Goal: Task Accomplishment & Management: Use online tool/utility

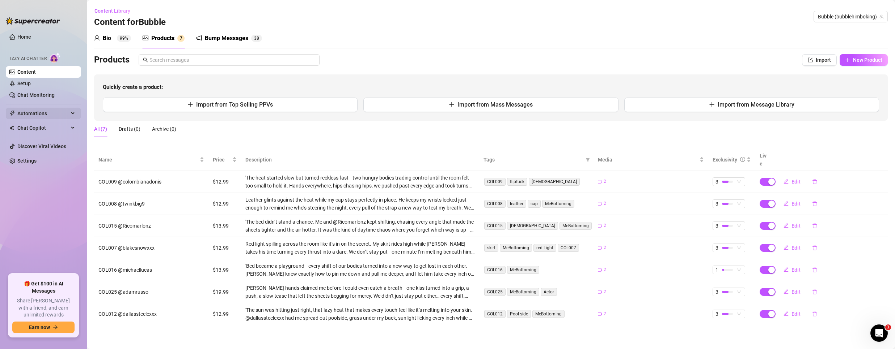
click at [41, 116] on span "Automations" at bounding box center [42, 114] width 51 height 12
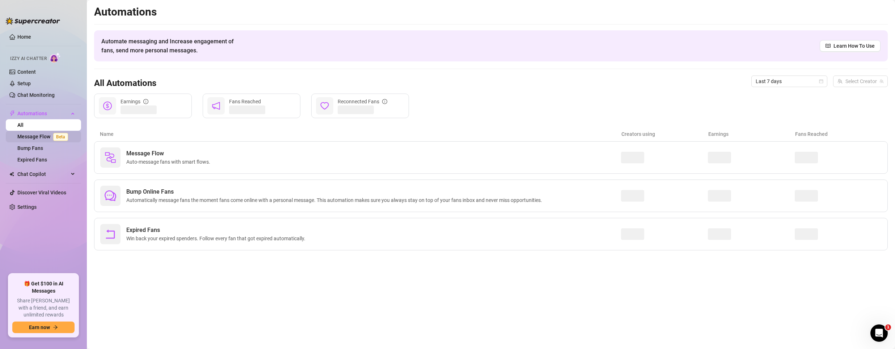
click at [37, 140] on link "Message Flow Beta" at bounding box center [44, 137] width 54 height 6
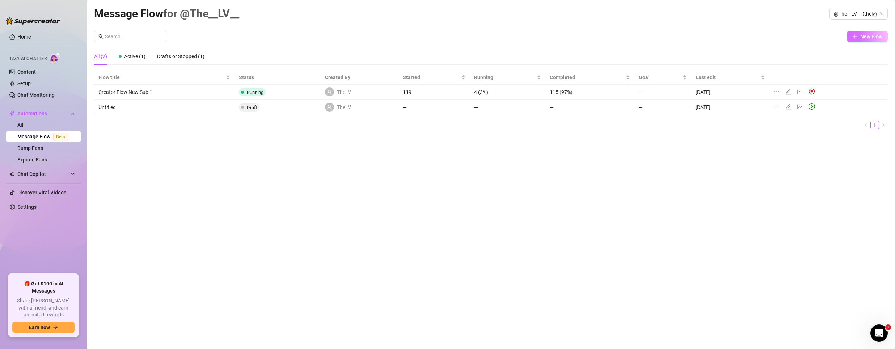
click at [856, 36] on icon "plus" at bounding box center [854, 36] width 5 height 5
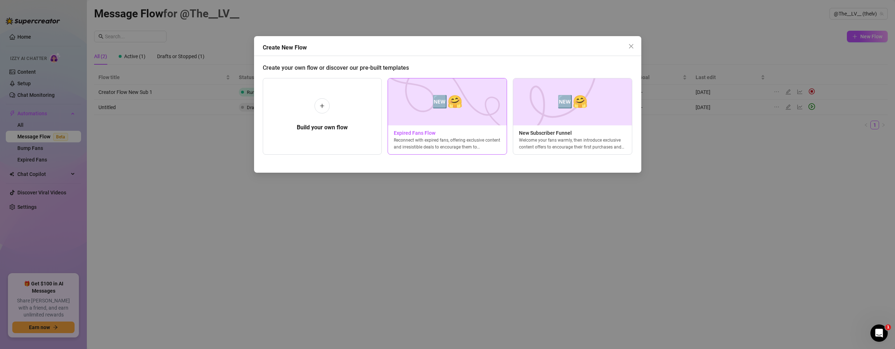
click at [415, 133] on span "Expired Fans Flow" at bounding box center [447, 133] width 119 height 8
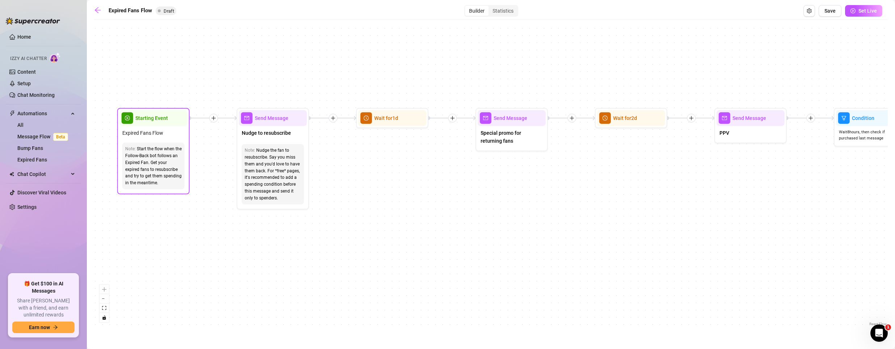
click at [158, 119] on span "Starting Event" at bounding box center [151, 118] width 33 height 8
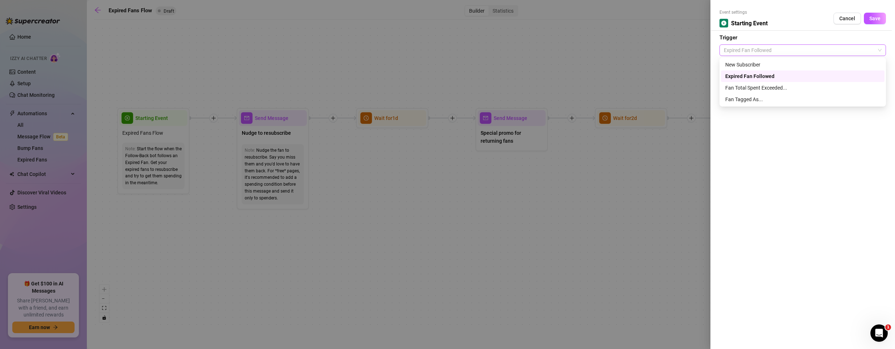
click at [784, 51] on span "Expired Fan Followed" at bounding box center [803, 50] width 158 height 11
click at [855, 16] on span "Cancel" at bounding box center [847, 19] width 16 height 6
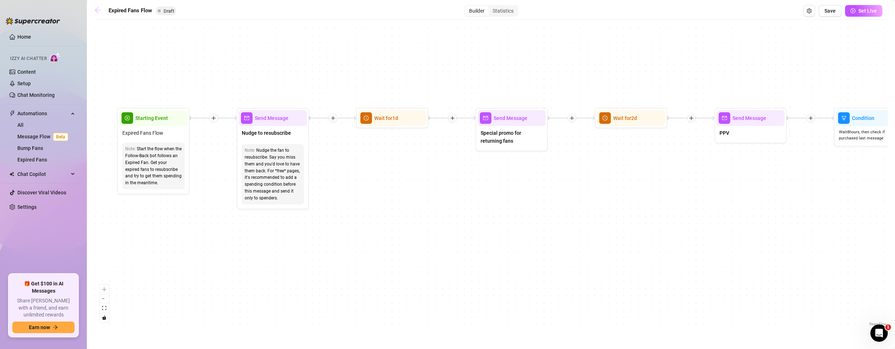
click at [98, 7] on icon "arrow-left" at bounding box center [97, 10] width 7 height 7
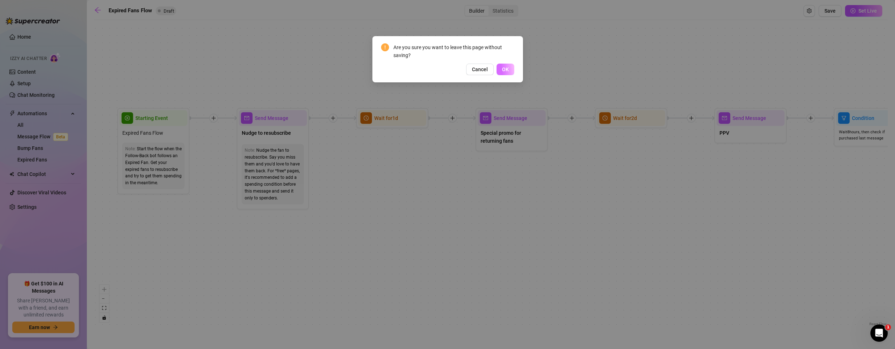
click at [507, 66] on button "OK" at bounding box center [505, 70] width 18 height 12
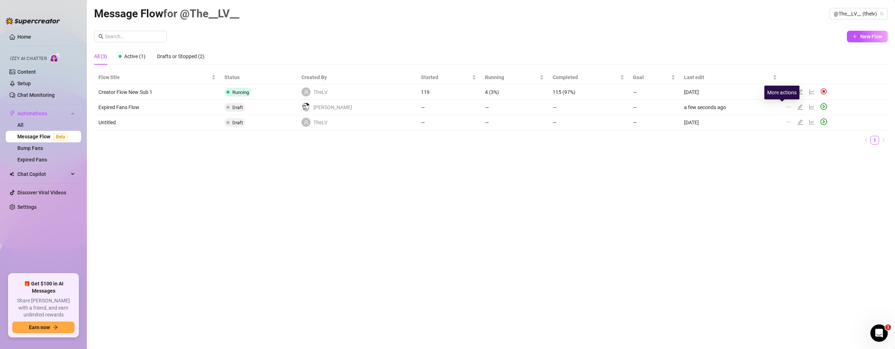
click at [785, 107] on icon "ellipsis" at bounding box center [788, 107] width 6 height 6
click at [794, 140] on span "Delete" at bounding box center [820, 141] width 55 height 8
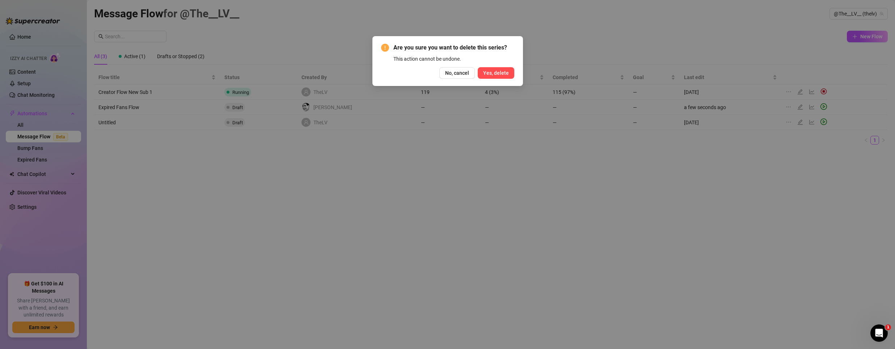
click at [503, 75] on span "Yes, delete" at bounding box center [496, 73] width 26 height 6
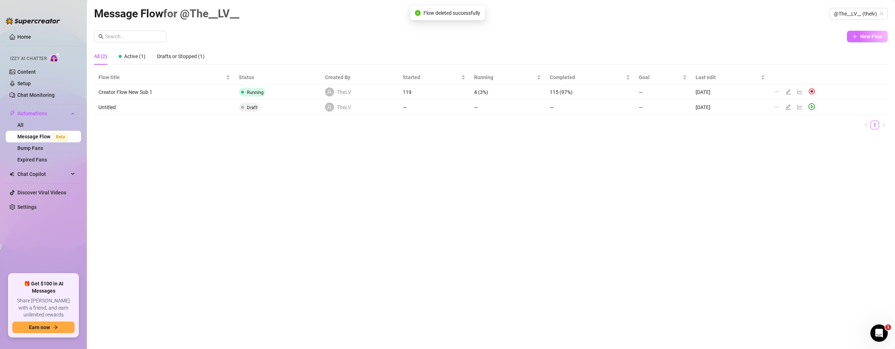
click at [875, 38] on span "New Flow" at bounding box center [871, 37] width 22 height 6
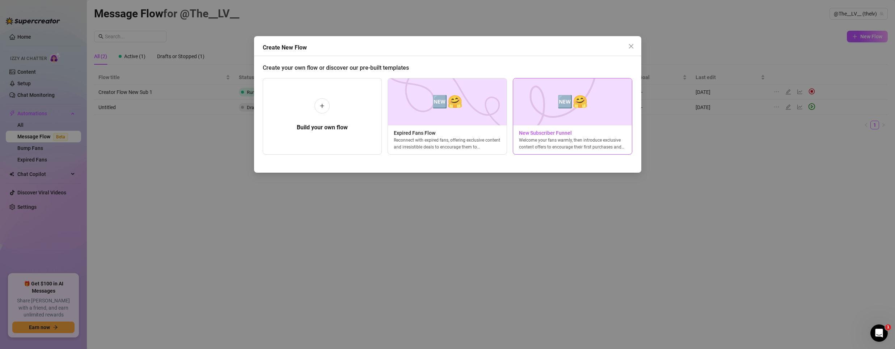
click at [550, 132] on span "New Subscriber Funnel" at bounding box center [572, 133] width 119 height 8
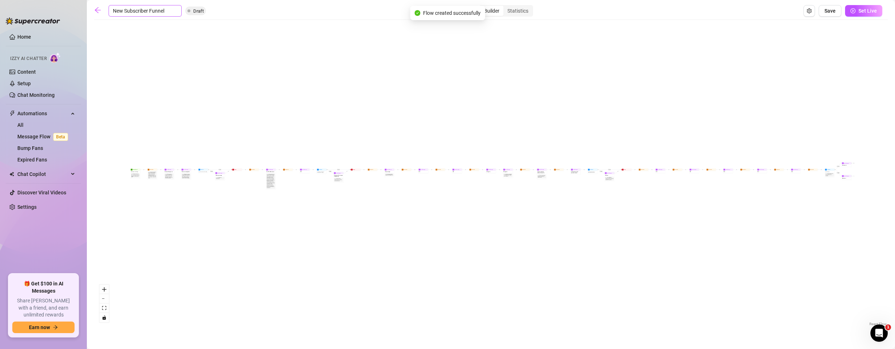
click at [123, 13] on input "New Subscriber Funnel" at bounding box center [145, 11] width 73 height 12
type input "teste"
click at [148, 221] on div "If True If True If True If False If False If False If True If False Merge Merge…" at bounding box center [490, 176] width 793 height 305
click at [829, 10] on span "Save" at bounding box center [829, 11] width 11 height 6
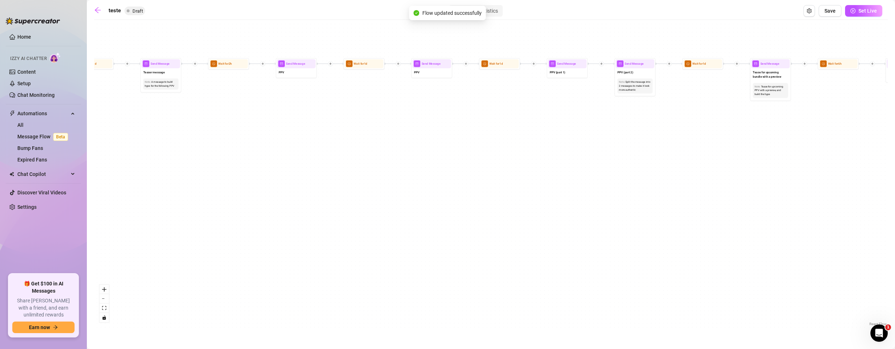
drag, startPoint x: 742, startPoint y: 213, endPoint x: 25, endPoint y: 221, distance: 717.1
click at [25, 221] on div "Home Izzy AI Chatter Content Setup Chat Monitoring Automations All Message Flow…" at bounding box center [447, 174] width 895 height 349
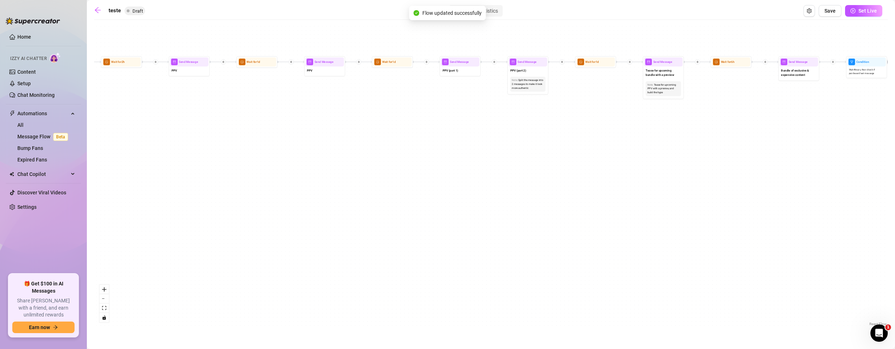
drag, startPoint x: 779, startPoint y: 220, endPoint x: -102, endPoint y: 203, distance: 880.4
click at [0, 203] on html "Home Izzy AI Chatter Content Setup Chat Monitoring Automations All Message Flow…" at bounding box center [447, 174] width 895 height 349
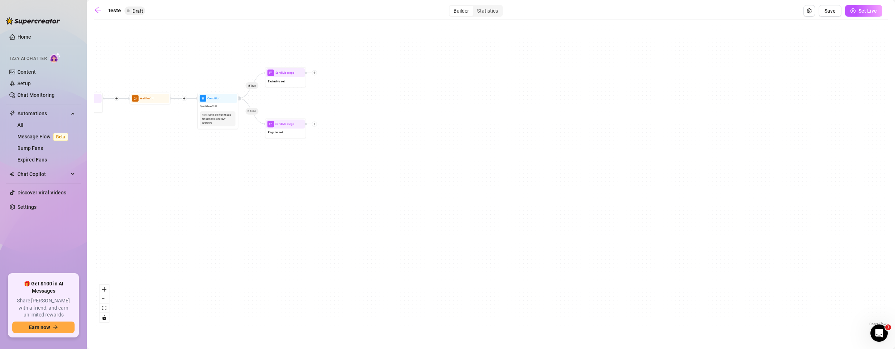
drag, startPoint x: 684, startPoint y: 124, endPoint x: -239, endPoint y: 187, distance: 926.1
click at [0, 187] on html "Home Izzy AI Chatter Content Setup Chat Monitoring Automations All Message Flow…" at bounding box center [447, 174] width 895 height 349
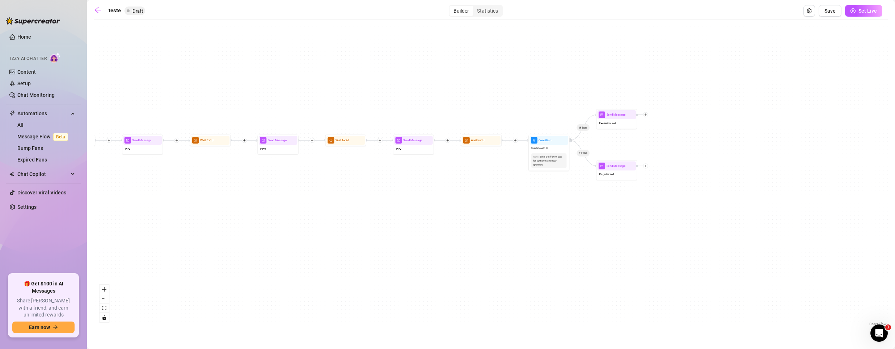
drag, startPoint x: 200, startPoint y: 180, endPoint x: 632, endPoint y: 211, distance: 432.7
click at [632, 211] on div "If True If False If True If False If True If False If True If False Merge Merge…" at bounding box center [490, 176] width 793 height 305
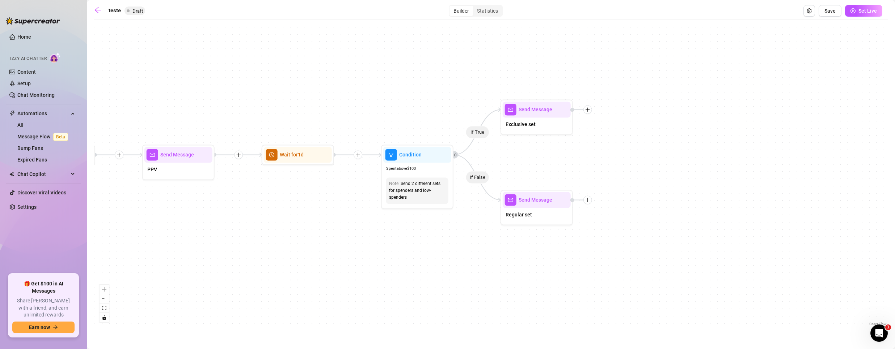
drag, startPoint x: 533, startPoint y: 198, endPoint x: 440, endPoint y: 243, distance: 103.7
click at [442, 243] on div "If True If False If True If False If True If False If True If False Merge Merge…" at bounding box center [490, 176] width 793 height 305
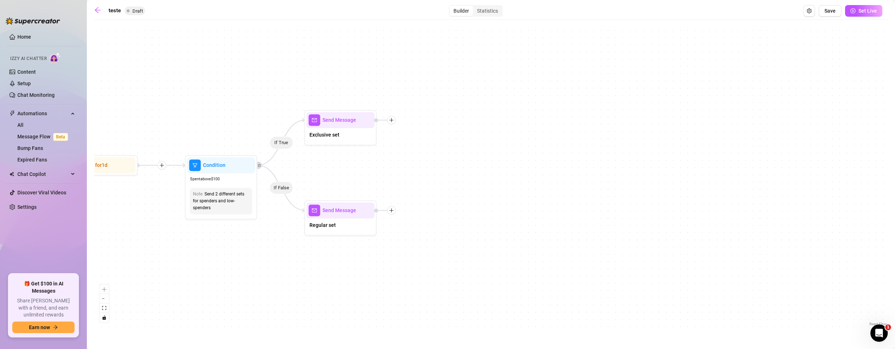
drag, startPoint x: 639, startPoint y: 144, endPoint x: 444, endPoint y: 154, distance: 195.6
click at [444, 154] on div "If True If False If True If False If True If False If True If False Merge Merge…" at bounding box center [490, 176] width 793 height 305
click at [359, 104] on img at bounding box center [358, 102] width 6 height 6
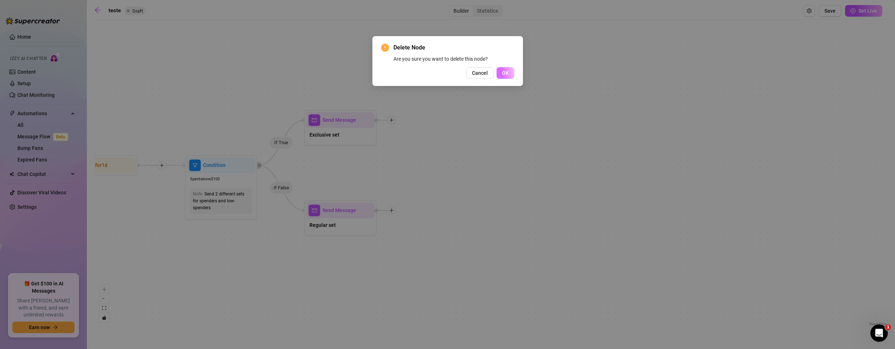
click at [503, 73] on span "OK" at bounding box center [505, 73] width 7 height 6
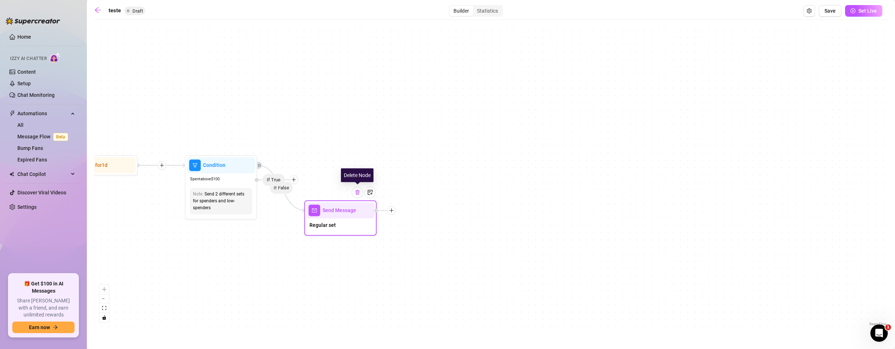
click at [357, 195] on img at bounding box center [358, 193] width 6 height 6
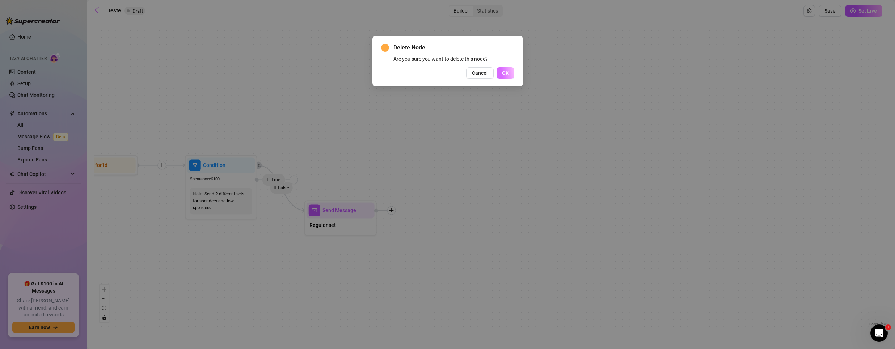
click at [512, 71] on button "OK" at bounding box center [505, 73] width 18 height 12
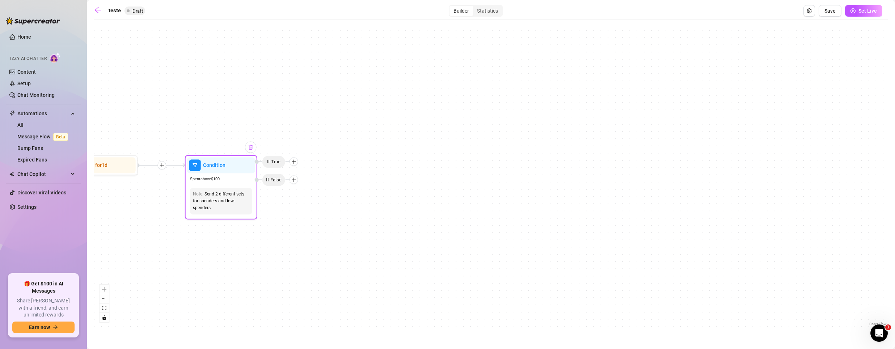
click at [250, 149] on img at bounding box center [251, 147] width 6 height 6
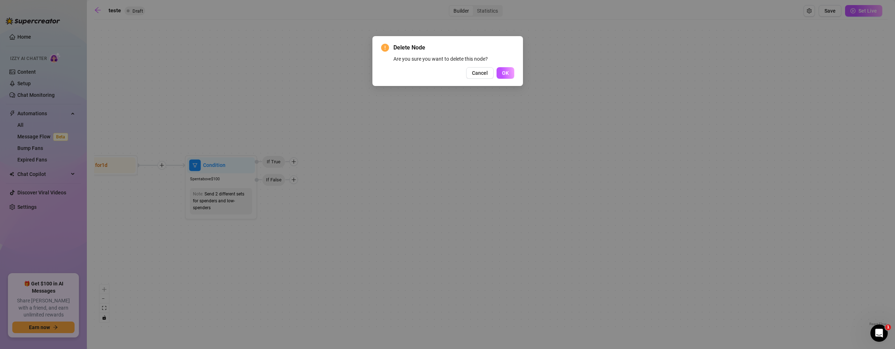
click at [502, 74] on span "OK" at bounding box center [505, 73] width 7 height 6
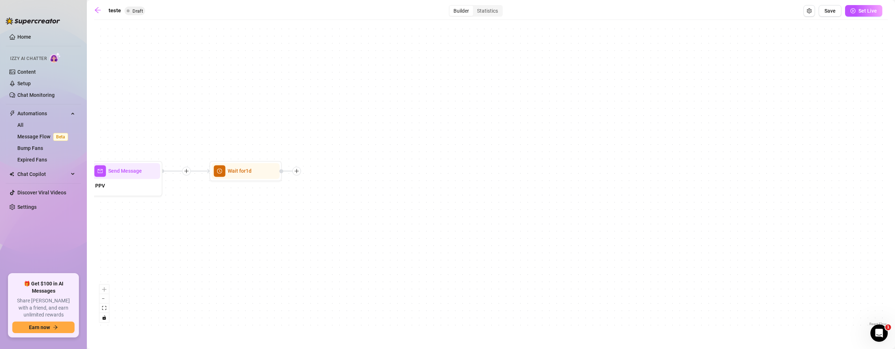
drag, startPoint x: 131, startPoint y: 202, endPoint x: 272, endPoint y: 212, distance: 142.2
click at [272, 212] on div "If True If False If True If False If True If False Merge Merge Merge Wait for 1…" at bounding box center [490, 176] width 793 height 305
click at [295, 178] on div at bounding box center [294, 175] width 9 height 9
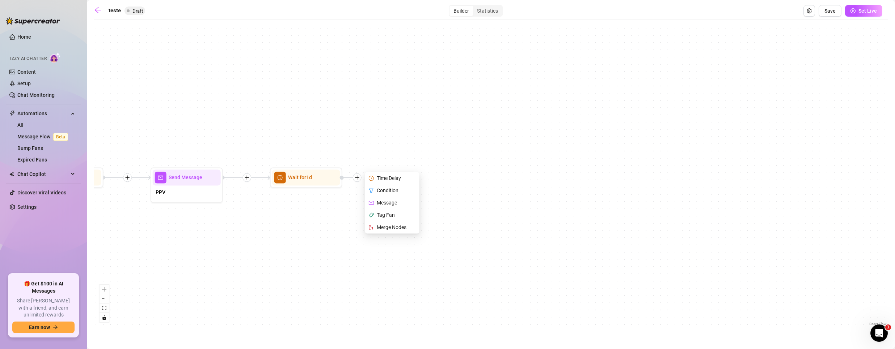
drag, startPoint x: 188, startPoint y: 285, endPoint x: 249, endPoint y: 290, distance: 61.7
click at [249, 290] on div "If True If False If True If False If True If False Merge Merge Merge Wait for 1…" at bounding box center [490, 176] width 793 height 305
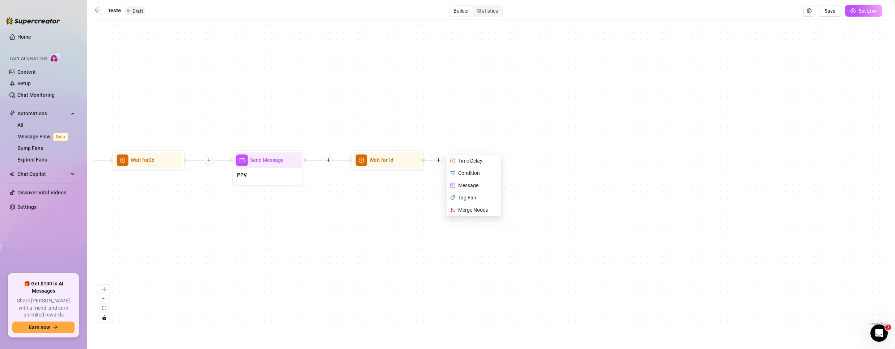
drag, startPoint x: 249, startPoint y: 290, endPoint x: 318, endPoint y: 281, distance: 69.0
click at [318, 281] on div "If True If False If True If False If True If False Merge Merge Merge Wait for 1…" at bounding box center [490, 176] width 793 height 305
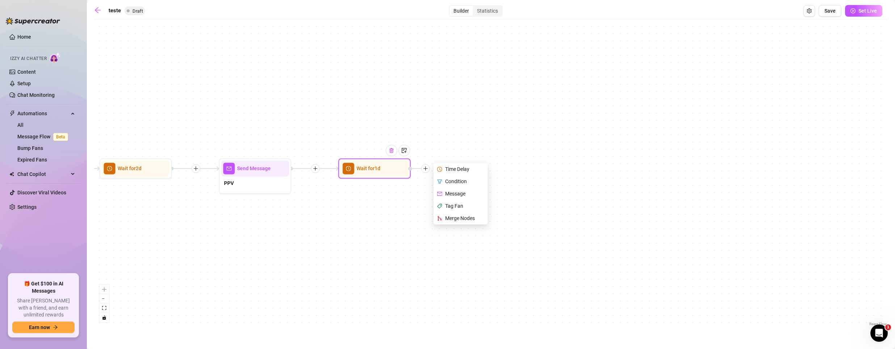
click at [390, 151] on img at bounding box center [392, 151] width 6 height 6
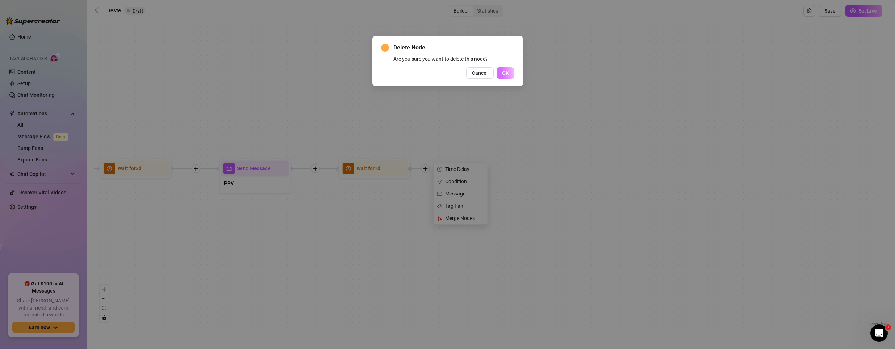
click at [500, 71] on button "OK" at bounding box center [505, 73] width 18 height 12
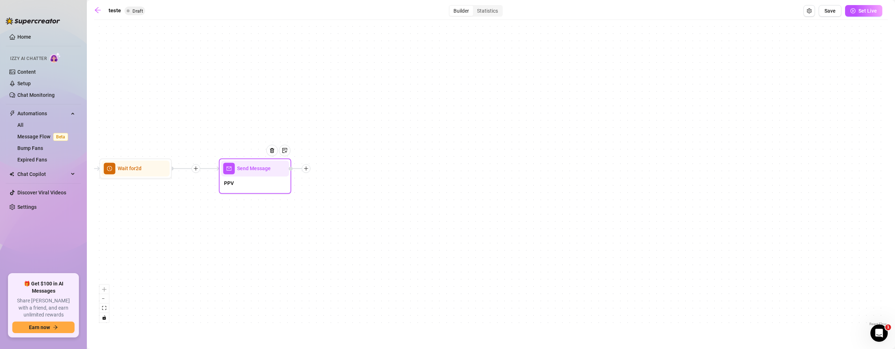
click at [310, 169] on div at bounding box center [306, 168] width 9 height 9
click at [328, 180] on div "Condition" at bounding box center [341, 181] width 53 height 12
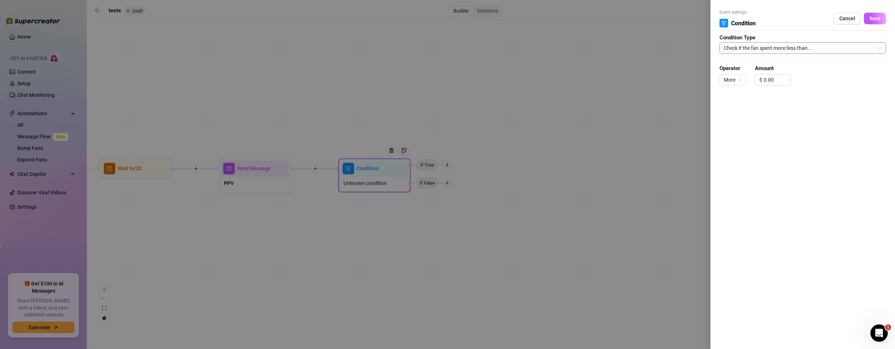
click at [795, 44] on span "Check if the fan spent more/less than..." at bounding box center [803, 48] width 158 height 11
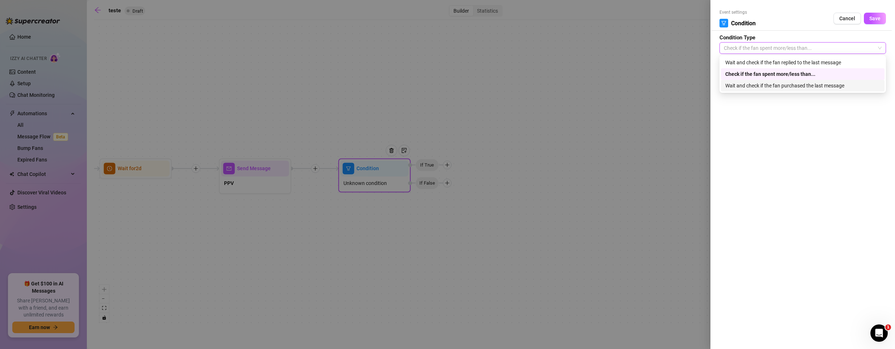
click at [770, 85] on div "Wait and check if the fan purchased the last message" at bounding box center [802, 86] width 155 height 8
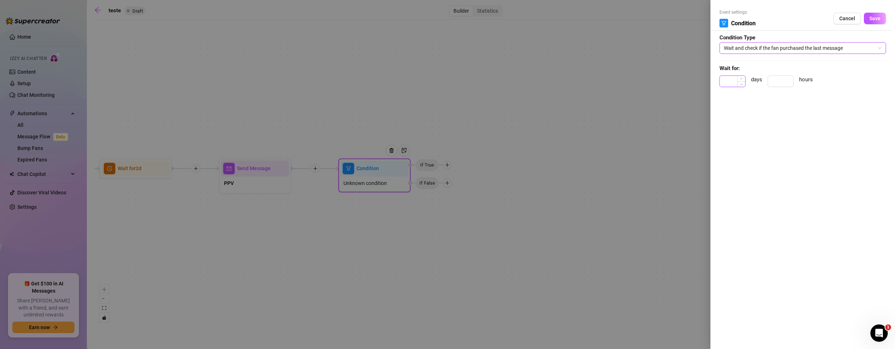
click at [726, 86] on input at bounding box center [732, 81] width 25 height 11
type input "1"
click at [880, 16] on button "Save" at bounding box center [875, 19] width 22 height 12
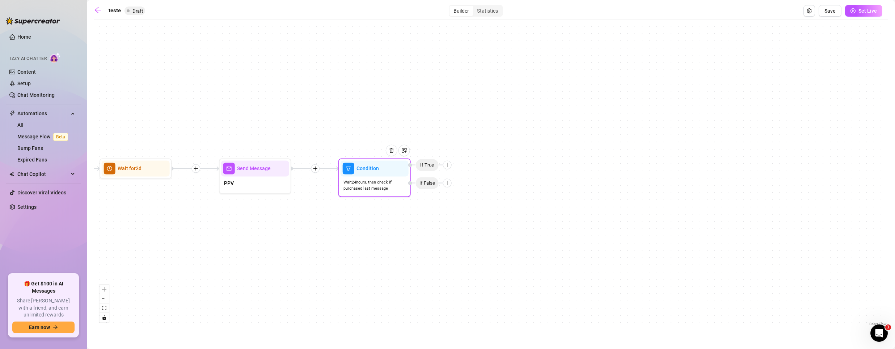
click at [448, 165] on icon "plus" at bounding box center [447, 164] width 5 height 5
click at [468, 165] on div "Time Delay" at bounding box center [461, 166] width 53 height 12
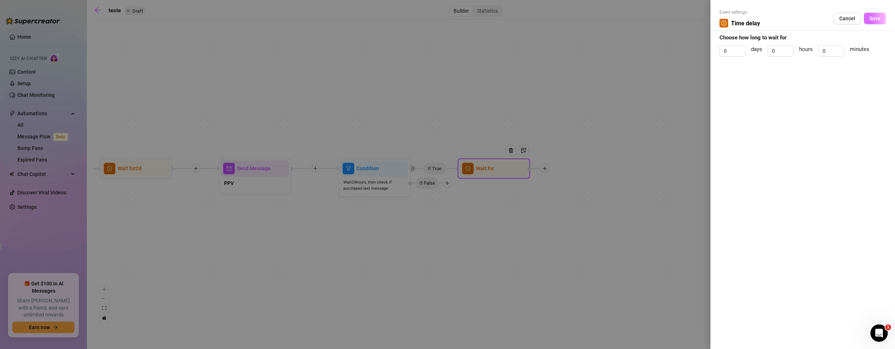
click at [882, 16] on button "Save" at bounding box center [875, 19] width 22 height 12
drag, startPoint x: 779, startPoint y: 51, endPoint x: 758, endPoint y: 52, distance: 21.4
click at [758, 52] on div "0 days 0 hours 0 minutes" at bounding box center [802, 54] width 166 height 18
type input "1"
click at [872, 20] on span "Save" at bounding box center [874, 19] width 11 height 6
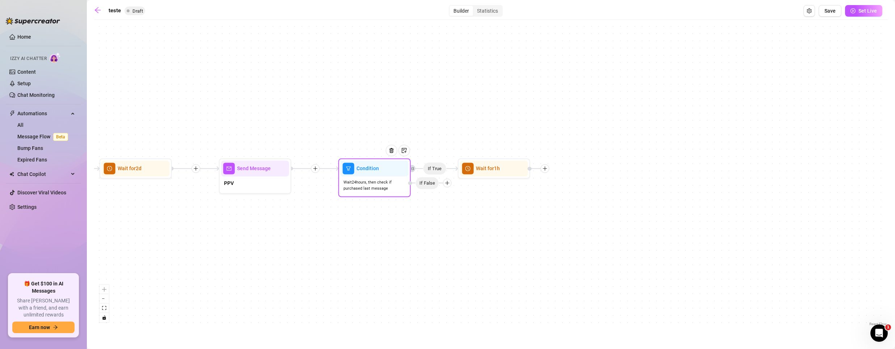
click at [446, 183] on icon "plus" at bounding box center [447, 183] width 5 height 5
click at [449, 208] on div "Message" at bounding box center [461, 208] width 53 height 12
click at [456, 207] on div "Message" at bounding box center [461, 208] width 53 height 12
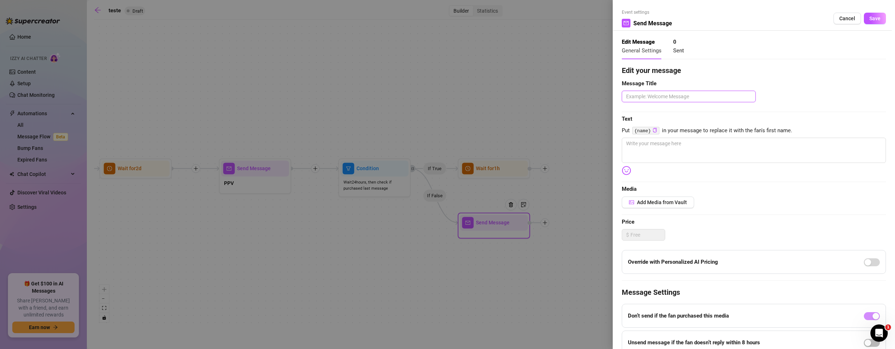
click at [664, 98] on textarea at bounding box center [689, 97] width 134 height 12
type textarea "P"
type textarea "PP"
type textarea "PPV"
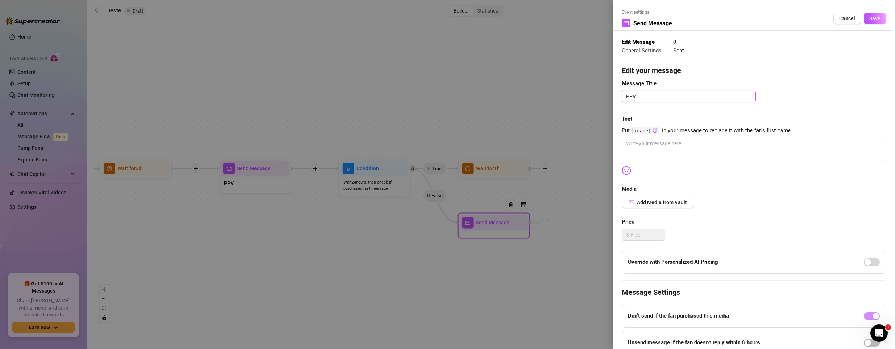
type textarea "PPV 5"
type textarea "PPV 5-"
type textarea "PPV 5-1"
click at [874, 17] on button "Save" at bounding box center [875, 19] width 22 height 12
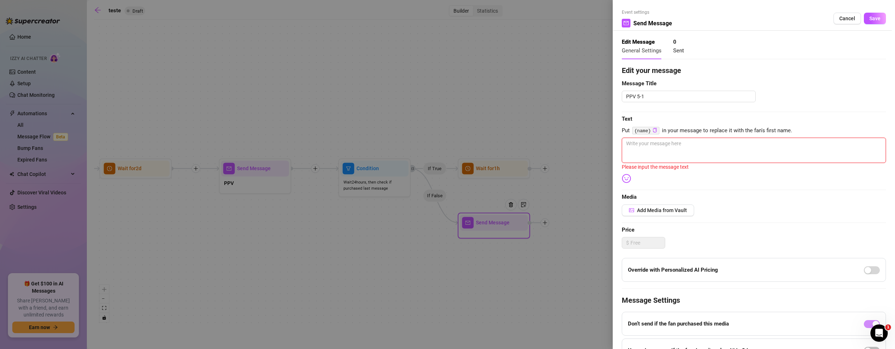
drag, startPoint x: 689, startPoint y: 154, endPoint x: 693, endPoint y: 148, distance: 6.8
click at [689, 153] on textarea at bounding box center [754, 150] width 264 height 25
type textarea "1"
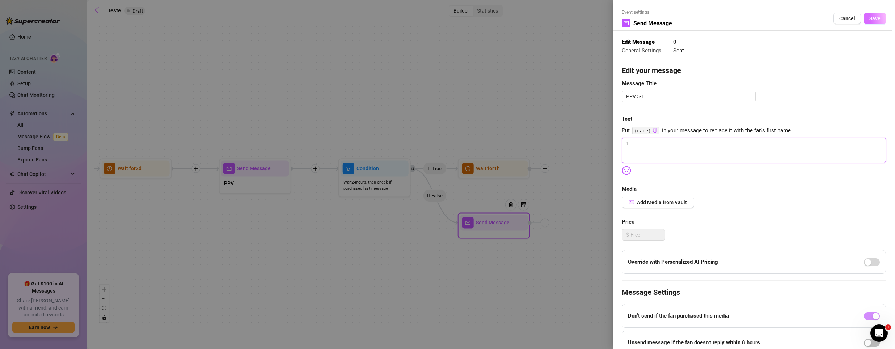
type textarea "1"
click at [869, 20] on span "Save" at bounding box center [874, 19] width 11 height 6
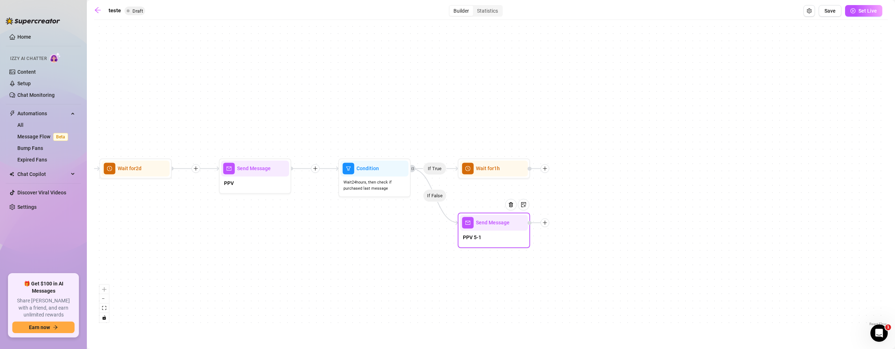
click at [545, 222] on icon "plus" at bounding box center [544, 222] width 5 height 5
click at [546, 224] on icon "plus" at bounding box center [544, 222] width 5 height 5
click at [567, 243] on div "Message" at bounding box center [580, 248] width 53 height 12
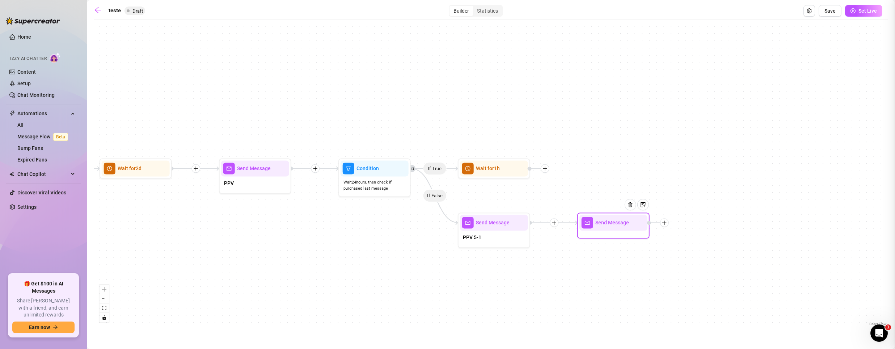
type textarea "Write your message here"
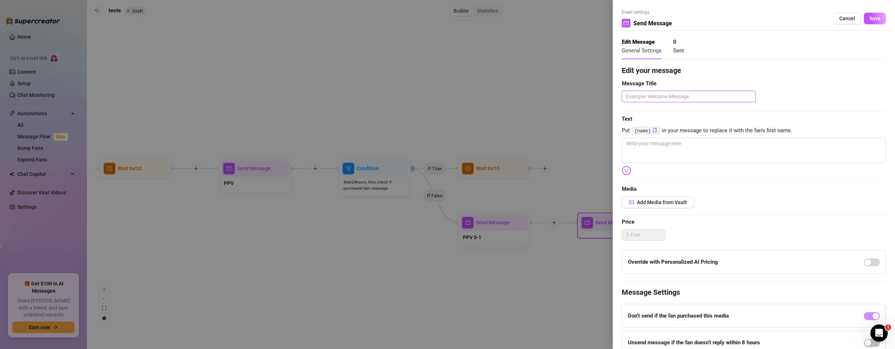
click at [663, 97] on textarea at bounding box center [689, 97] width 134 height 12
paste textarea "PPV 5-1"
type textarea "PPV 5-1"
type textarea "PPV 5-"
type textarea "PPV 5-2"
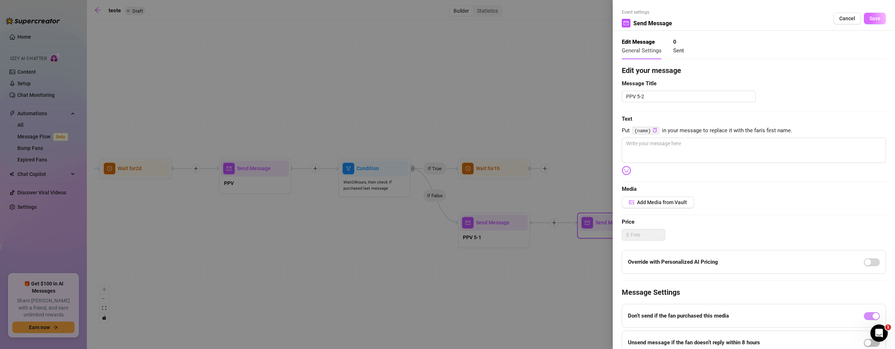
click at [864, 20] on button "Save" at bounding box center [875, 19] width 22 height 12
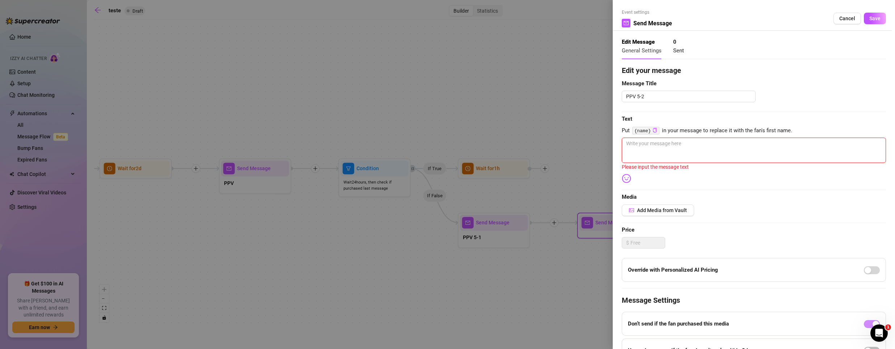
click at [750, 141] on textarea at bounding box center [754, 150] width 264 height 25
type textarea "1"
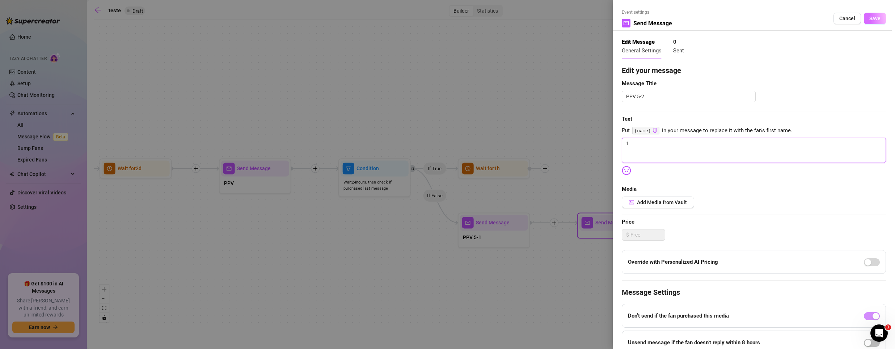
type textarea "1"
click at [876, 15] on button "Save" at bounding box center [875, 19] width 22 height 12
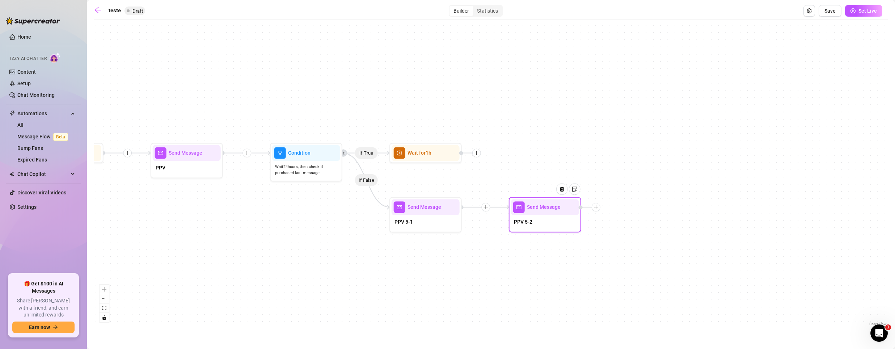
drag, startPoint x: 848, startPoint y: 146, endPoint x: 675, endPoint y: 138, distance: 172.7
click at [675, 138] on div "If True If False If True If False If True If False If True If False Send Messag…" at bounding box center [490, 176] width 793 height 305
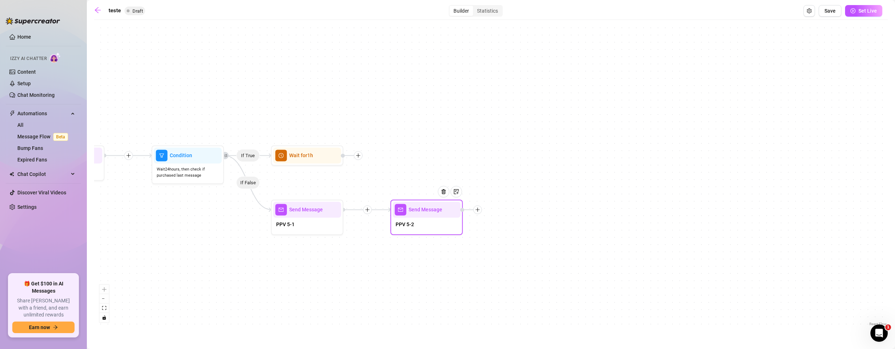
click at [476, 208] on icon "plus" at bounding box center [477, 209] width 5 height 5
click at [509, 235] on div "Message" at bounding box center [513, 235] width 53 height 12
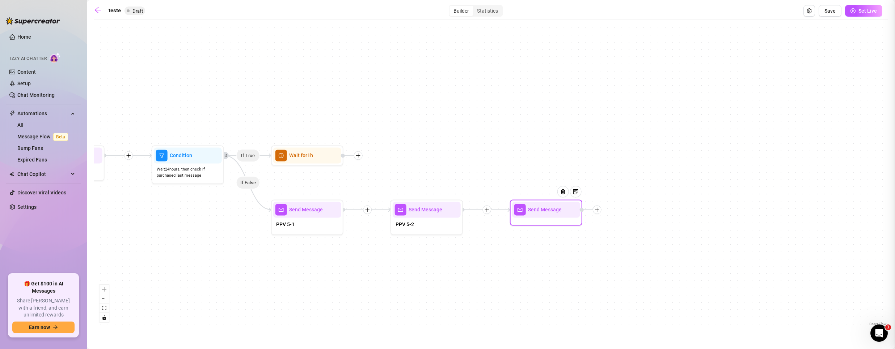
type textarea "Write your message here"
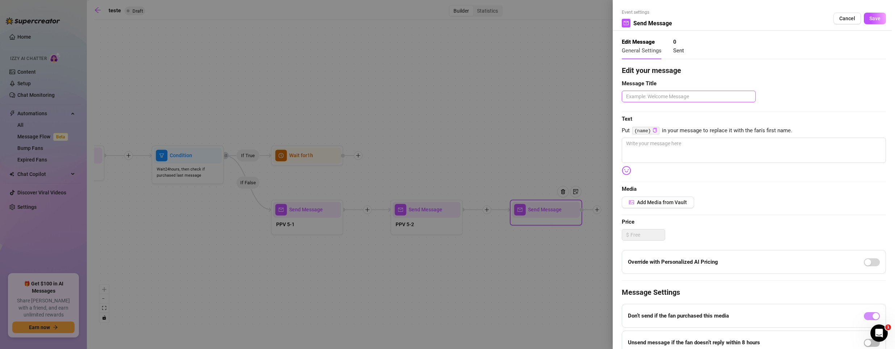
click at [650, 93] on textarea at bounding box center [689, 97] width 134 height 12
paste textarea "PPV 5-1"
type textarea "PPV 5-1"
type textarea "PPV 5-"
type textarea "PPV 5-3"
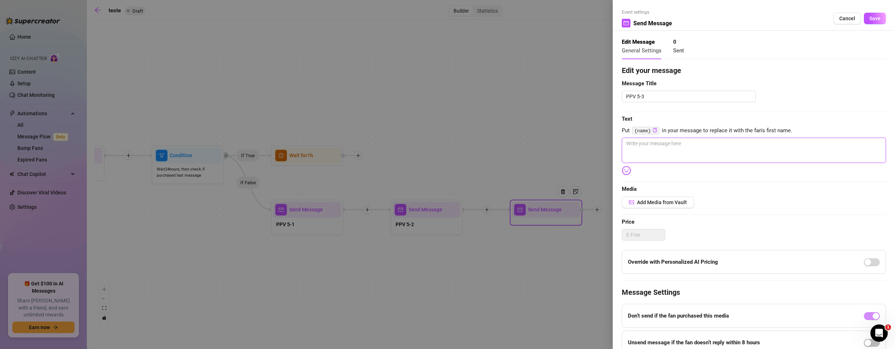
click at [708, 155] on textarea at bounding box center [754, 150] width 264 height 25
type textarea "1"
click at [869, 20] on span "Save" at bounding box center [874, 19] width 11 height 6
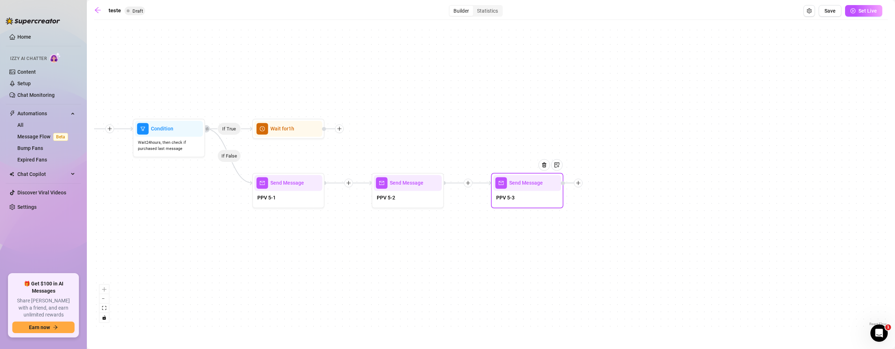
drag, startPoint x: 686, startPoint y: 58, endPoint x: 677, endPoint y: 43, distance: 17.7
click at [677, 43] on div "If True If False If True If False If True If False If True If False Send Messag…" at bounding box center [490, 176] width 793 height 305
click at [576, 184] on icon "plus" at bounding box center [578, 183] width 5 height 5
click at [606, 207] on div "Message" at bounding box center [614, 208] width 53 height 12
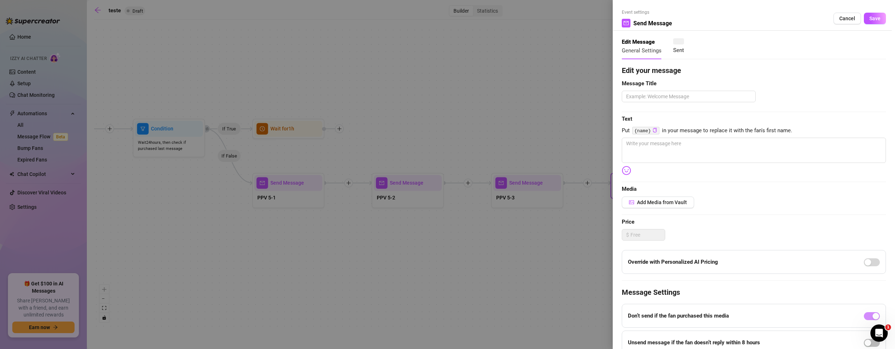
type textarea "Write your message here"
click at [663, 92] on textarea at bounding box center [689, 97] width 134 height 12
type textarea "p"
type textarea "pp"
type textarea "ppb"
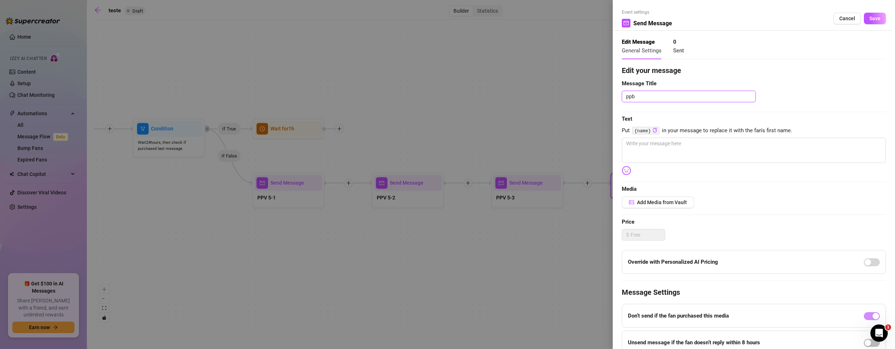
type textarea "pp"
type textarea "ppv"
paste textarea "PPV 5-1"
type textarea "PPV 5-1"
type textarea "PPV 5-"
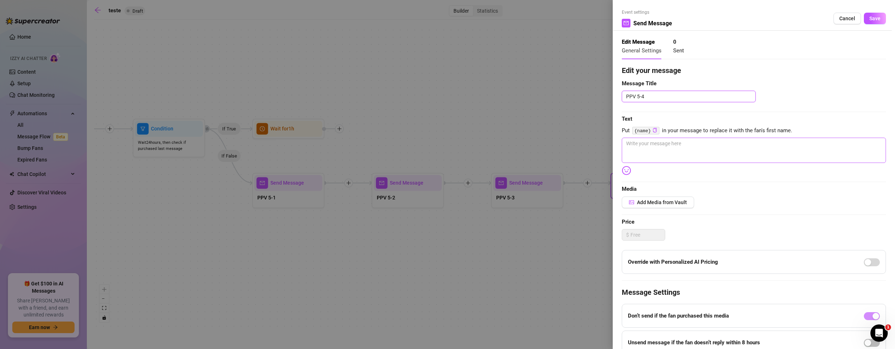
type textarea "PPV 5-4"
click at [639, 148] on textarea at bounding box center [754, 150] width 264 height 25
type textarea "1"
click at [869, 21] on span "Save" at bounding box center [874, 19] width 11 height 6
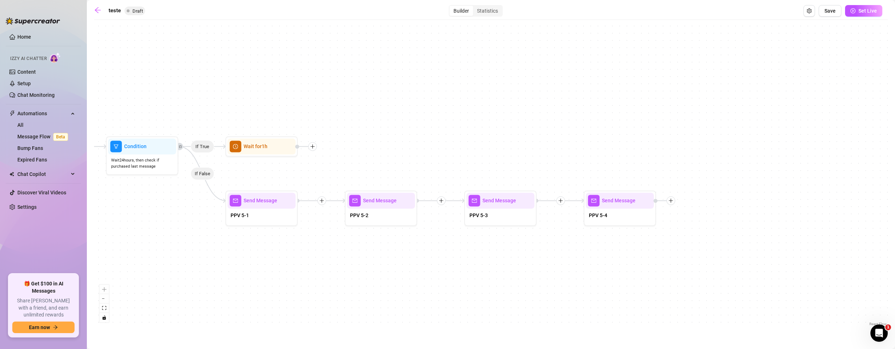
drag, startPoint x: 798, startPoint y: 208, endPoint x: 773, endPoint y: 224, distance: 29.8
click at [774, 225] on div "If True If False If True If False If True If False If True If False Send Messag…" at bounding box center [490, 176] width 793 height 305
click at [314, 145] on icon "plus" at bounding box center [312, 145] width 5 height 5
click at [345, 169] on div "Message" at bounding box center [348, 171] width 53 height 12
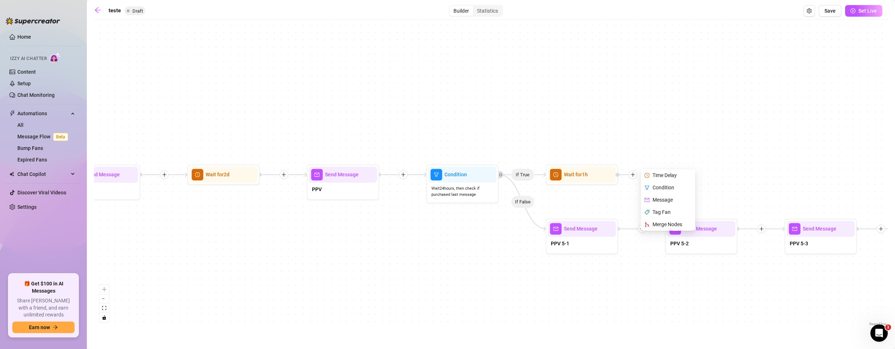
drag, startPoint x: 485, startPoint y: 113, endPoint x: 787, endPoint y: 150, distance: 304.4
click at [845, 141] on div "If True If False If True If False If True If False If True If False Send Messag…" at bounding box center [490, 176] width 793 height 305
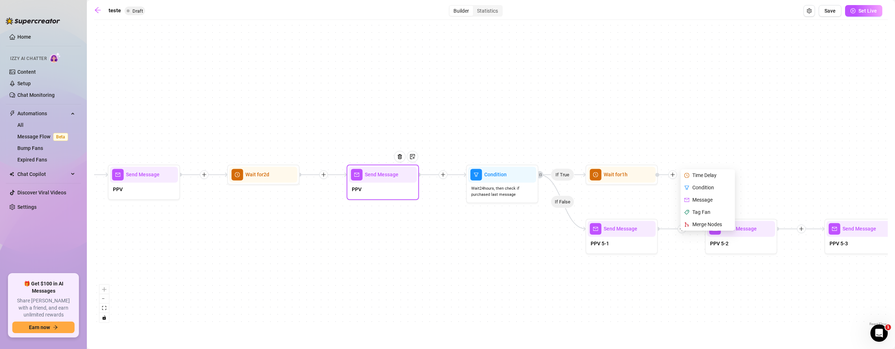
click at [376, 192] on div "PPV" at bounding box center [383, 190] width 68 height 15
type textarea "PPV"
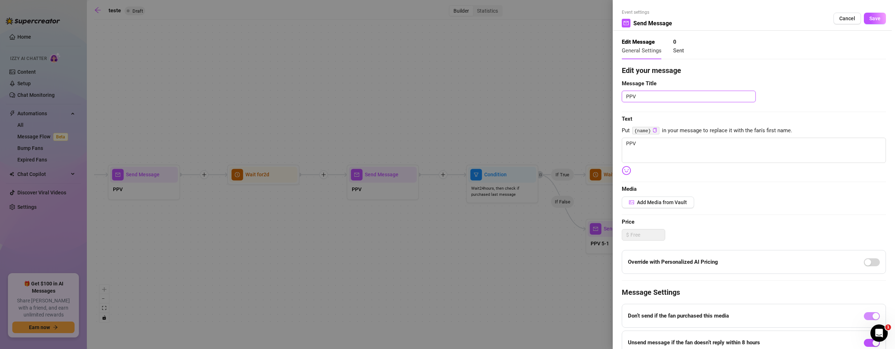
click at [653, 101] on textarea "PPV" at bounding box center [689, 97] width 134 height 12
type textarea "PPV"
type textarea "PPV A"
type textarea "PPV AL"
type textarea "PPV ALV"
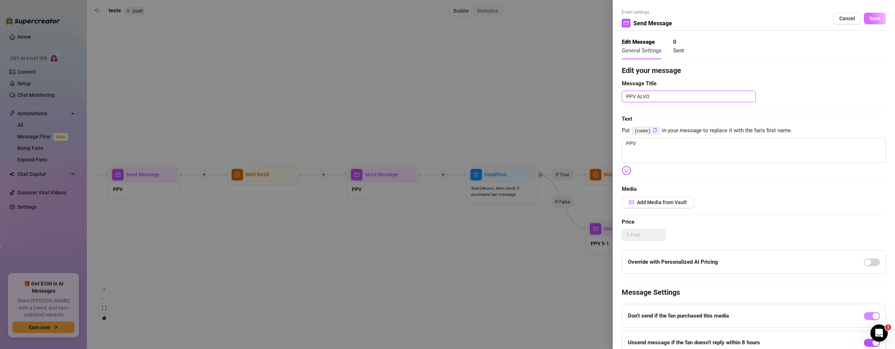
type textarea "PPV ALVO"
click at [869, 20] on span "Save" at bounding box center [874, 19] width 11 height 6
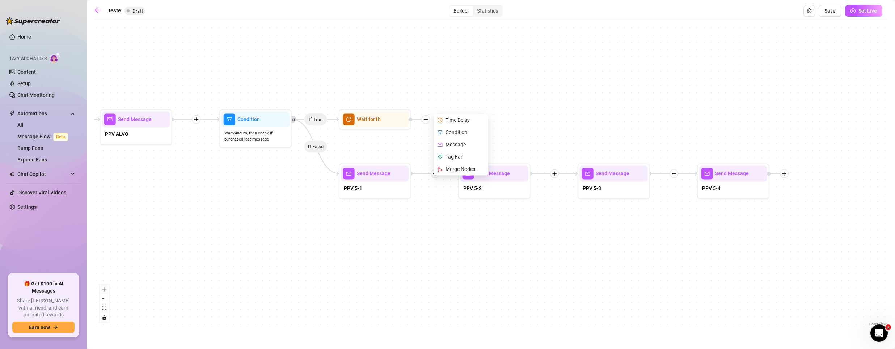
drag, startPoint x: 648, startPoint y: 69, endPoint x: 427, endPoint y: 22, distance: 225.5
click at [420, 21] on div "teste Draft Builder Statistics Save Set Live If True If False If True If False …" at bounding box center [490, 166] width 793 height 323
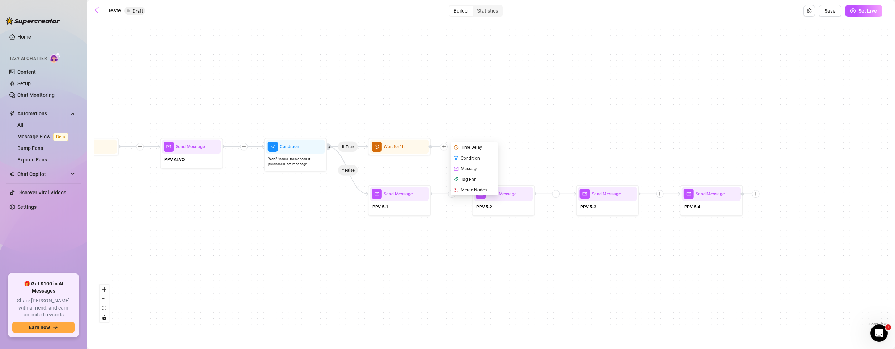
drag, startPoint x: 470, startPoint y: 76, endPoint x: 471, endPoint y: 98, distance: 22.8
click at [471, 98] on div "If True If False If True If False If True If False If True If False Send Messag…" at bounding box center [490, 176] width 793 height 305
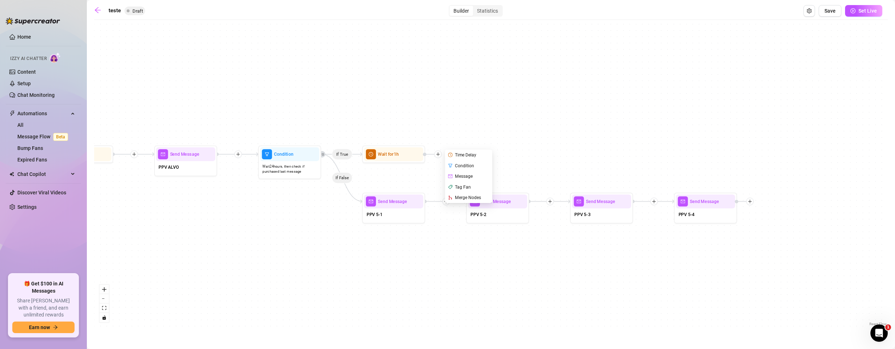
click at [440, 290] on div "If True If False If True If False If True If False If True If False Send Messag…" at bounding box center [490, 176] width 793 height 305
click at [408, 141] on img at bounding box center [408, 138] width 5 height 5
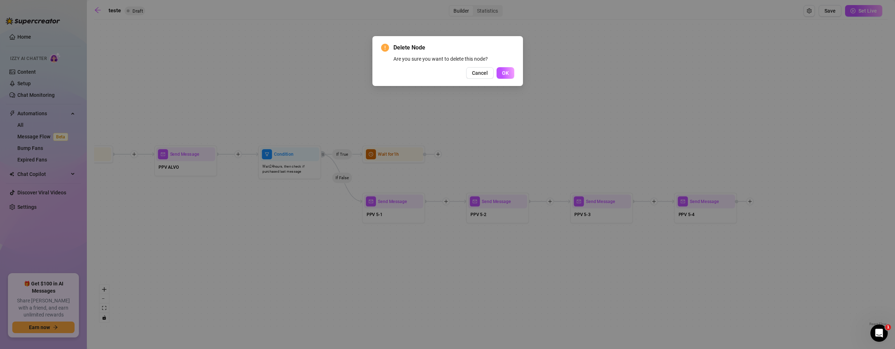
click at [506, 74] on span "OK" at bounding box center [505, 73] width 7 height 6
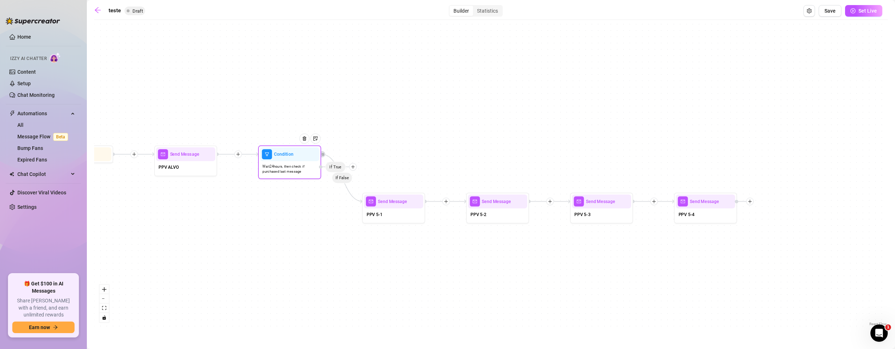
click at [353, 168] on icon "plus" at bounding box center [353, 167] width 4 height 4
click at [368, 209] on div "Merge Nodes" at bounding box center [365, 210] width 46 height 11
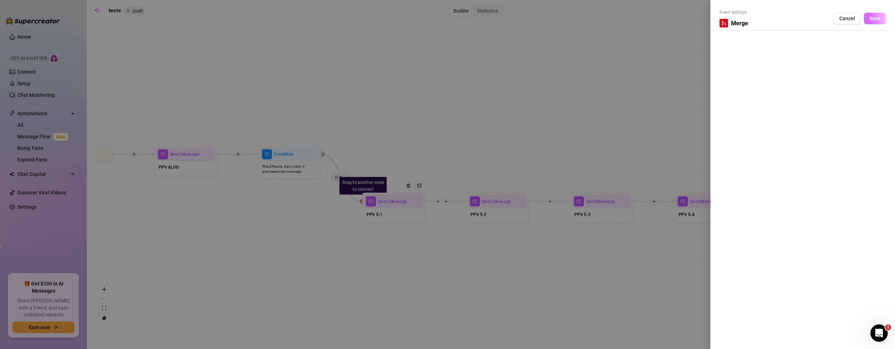
click at [881, 16] on button "Save" at bounding box center [875, 19] width 22 height 12
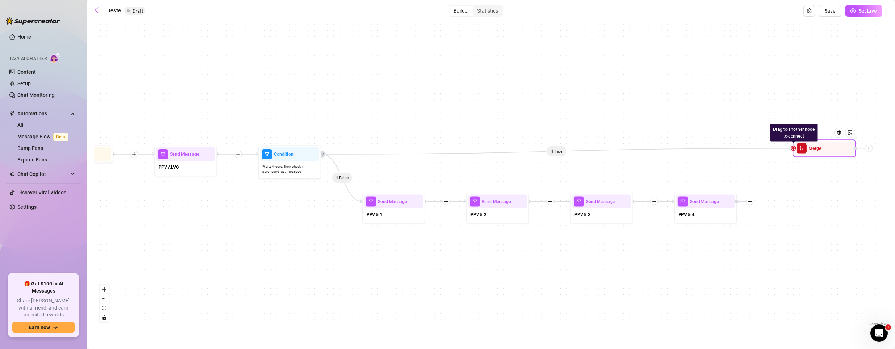
drag, startPoint x: 363, startPoint y: 185, endPoint x: 788, endPoint y: 134, distance: 428.5
click at [788, 134] on div "Drag to another node to connect" at bounding box center [793, 133] width 47 height 18
drag, startPoint x: 793, startPoint y: 148, endPoint x: 739, endPoint y: 200, distance: 75.5
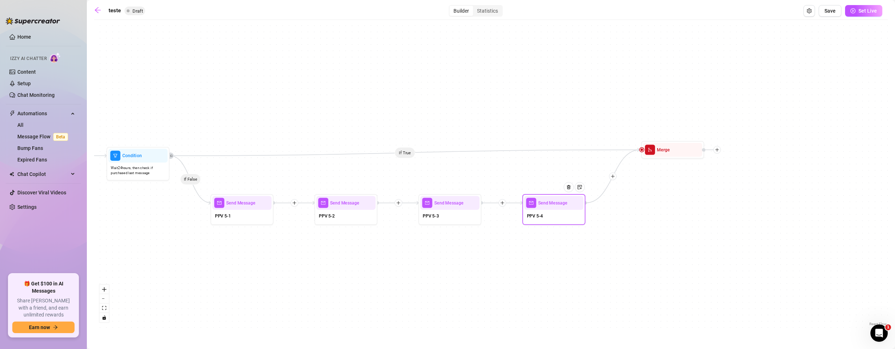
drag, startPoint x: 573, startPoint y: 286, endPoint x: 425, endPoint y: 287, distance: 148.3
click at [425, 287] on div "If True If False If True If False If True If False If False If True Merge Send …" at bounding box center [490, 176] width 793 height 305
drag, startPoint x: 681, startPoint y: 151, endPoint x: 683, endPoint y: 159, distance: 7.8
click at [683, 159] on div at bounding box center [691, 146] width 27 height 32
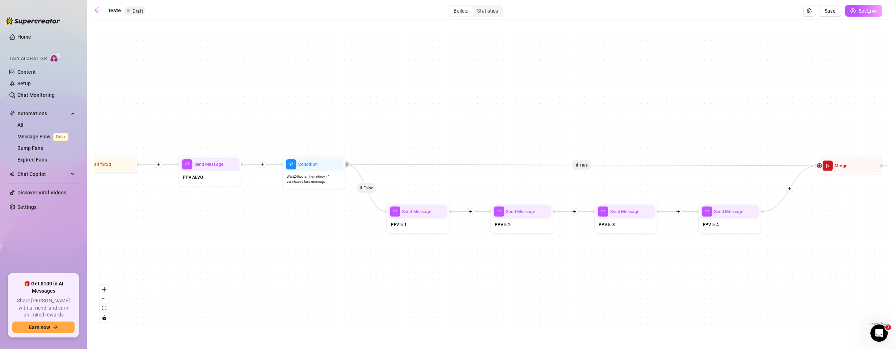
drag, startPoint x: 198, startPoint y: 223, endPoint x: 407, endPoint y: 220, distance: 209.1
click at [404, 220] on div "If True If False If True If False If True If False If False If True Merge Send …" at bounding box center [490, 176] width 793 height 305
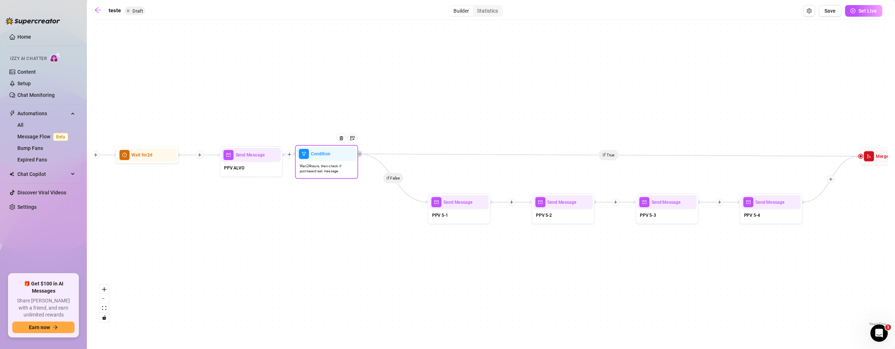
drag, startPoint x: 343, startPoint y: 165, endPoint x: 314, endPoint y: 164, distance: 29.0
click at [314, 164] on span "Wait 24 hours, then check if purchased last message" at bounding box center [327, 169] width 54 height 11
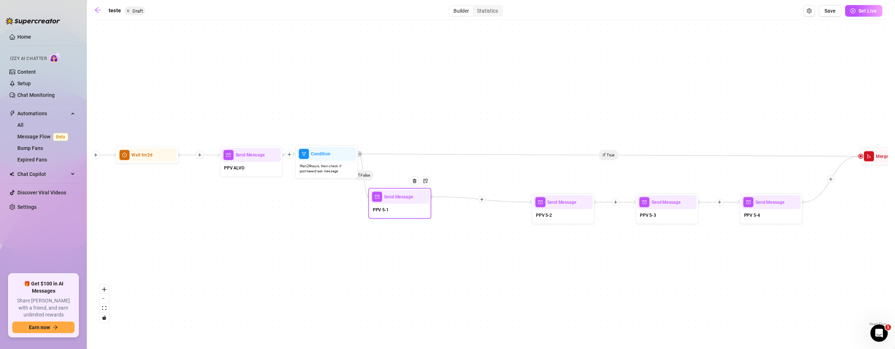
drag, startPoint x: 453, startPoint y: 208, endPoint x: 393, endPoint y: 203, distance: 59.9
click at [393, 203] on div "Send Message" at bounding box center [399, 197] width 59 height 14
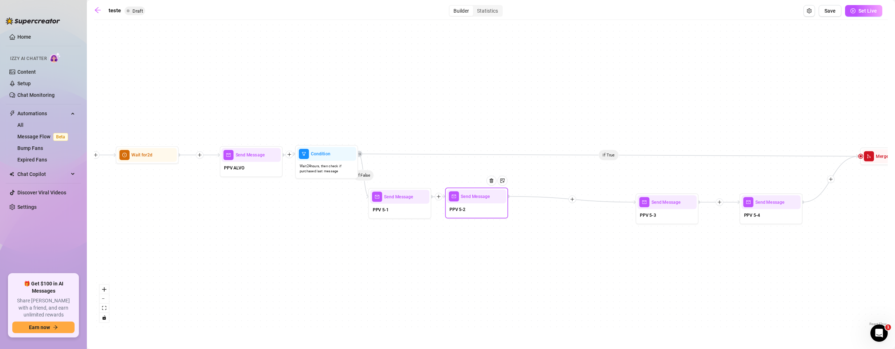
drag, startPoint x: 553, startPoint y: 216, endPoint x: 466, endPoint y: 210, distance: 87.4
click at [466, 210] on div "PPV 5-2" at bounding box center [476, 210] width 59 height 13
drag, startPoint x: 643, startPoint y: 216, endPoint x: 541, endPoint y: 207, distance: 101.7
click at [541, 207] on div "PPV 5-3" at bounding box center [553, 209] width 59 height 13
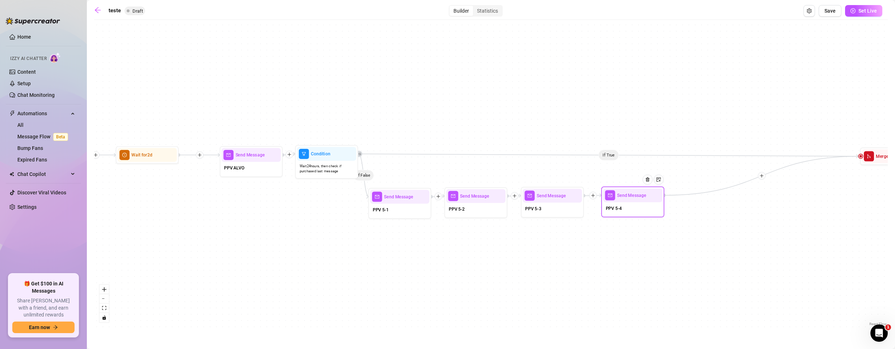
drag, startPoint x: 754, startPoint y: 215, endPoint x: 614, endPoint y: 209, distance: 140.1
click at [614, 209] on span "PPV 5-4" at bounding box center [614, 208] width 16 height 7
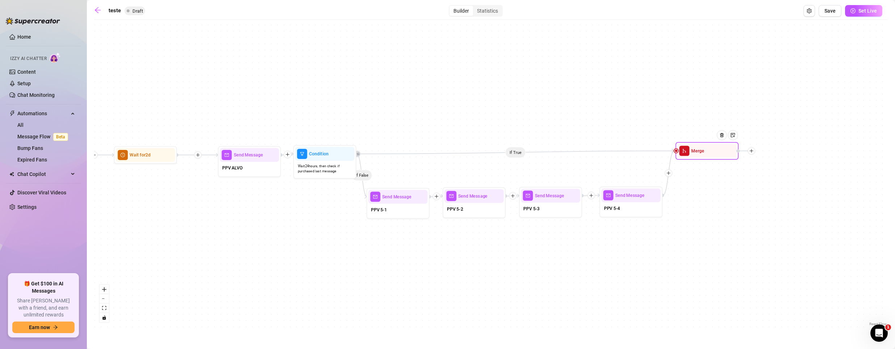
drag, startPoint x: 878, startPoint y: 156, endPoint x: 692, endPoint y: 150, distance: 186.0
click at [692, 150] on span "Merge" at bounding box center [697, 151] width 13 height 7
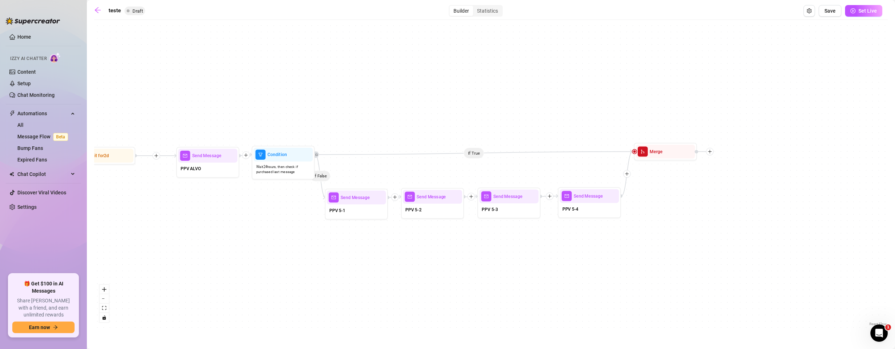
drag, startPoint x: 703, startPoint y: 250, endPoint x: 678, endPoint y: 250, distance: 24.2
click at [678, 250] on div "If True If False If True If False If True If False If False If True Merge Send …" at bounding box center [490, 176] width 793 height 305
click at [714, 149] on icon "plus" at bounding box center [713, 150] width 4 height 4
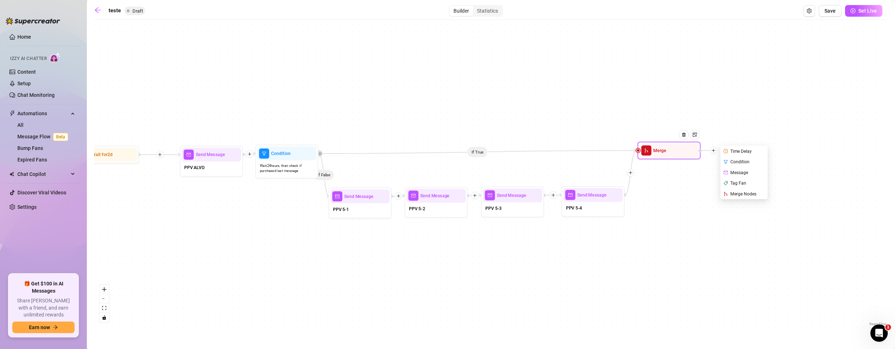
click at [737, 152] on div "Time Delay" at bounding box center [744, 151] width 46 height 11
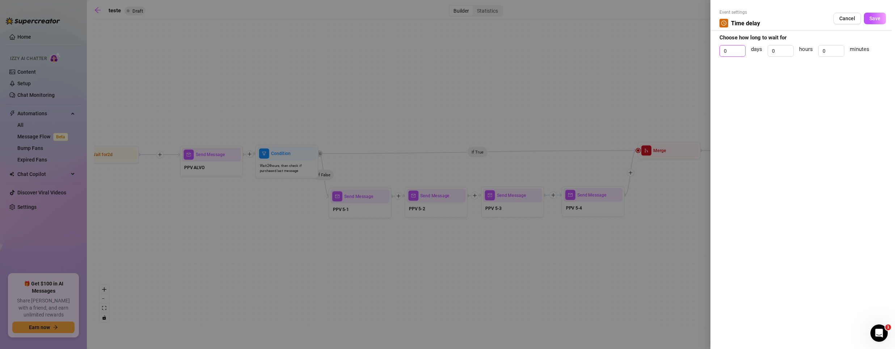
drag, startPoint x: 728, startPoint y: 51, endPoint x: 649, endPoint y: 53, distance: 78.5
click at [649, 53] on div "Event settings Time delay Cancel Save Choose how long to wait for 0 days 0 hour…" at bounding box center [447, 174] width 895 height 349
type input "1"
click at [878, 16] on span "Save" at bounding box center [874, 19] width 11 height 6
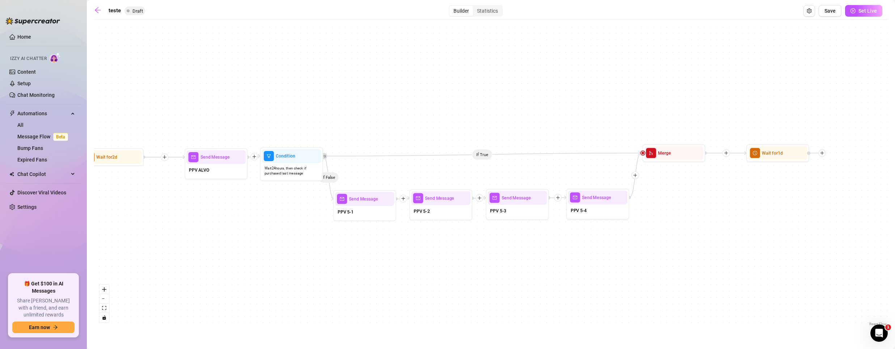
click at [316, 107] on div "If True If False If True If False If True If False If False If True Wait for 1d…" at bounding box center [490, 176] width 793 height 305
click at [288, 165] on div "Wait 24 hours, then check if purchased last message" at bounding box center [291, 171] width 59 height 16
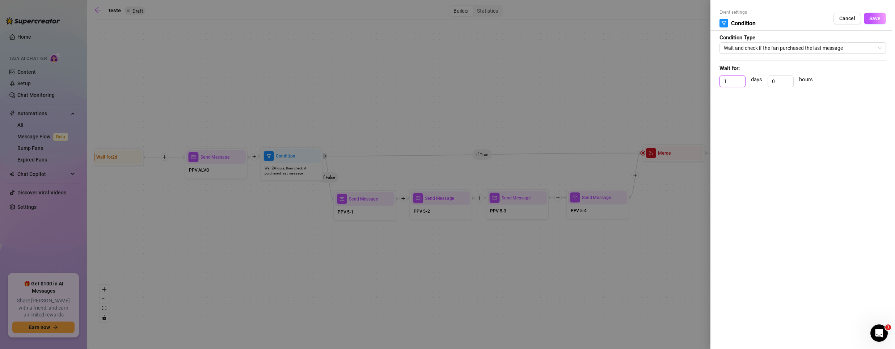
drag, startPoint x: 728, startPoint y: 83, endPoint x: 602, endPoint y: 67, distance: 126.5
click at [602, 67] on div "Event settings Condition Cancel Save Condition Type Wait and check if the fan p…" at bounding box center [447, 174] width 895 height 349
drag, startPoint x: 780, startPoint y: 81, endPoint x: 678, endPoint y: 75, distance: 102.5
click at [678, 75] on div "Event settings Condition Cancel Save Condition Type Wait and check if the fan p…" at bounding box center [447, 174] width 895 height 349
type input "5"
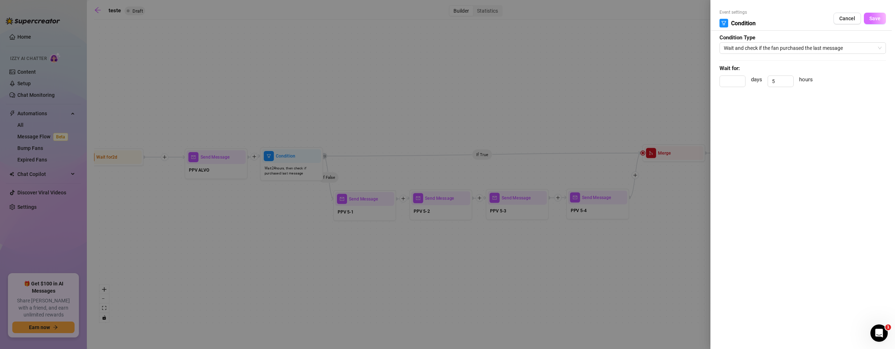
click at [874, 21] on span "Save" at bounding box center [874, 19] width 11 height 6
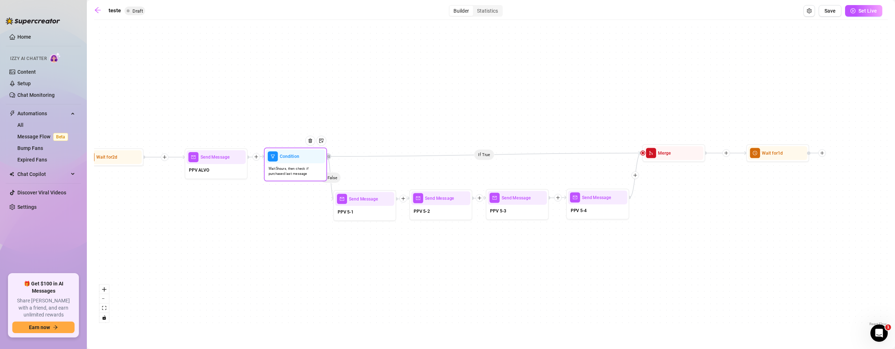
drag, startPoint x: 274, startPoint y: 171, endPoint x: 278, endPoint y: 171, distance: 4.4
click at [278, 171] on span "Wait 5 hours, then check if purchased last message" at bounding box center [295, 171] width 54 height 11
click at [688, 157] on div at bounding box center [690, 142] width 27 height 32
click at [689, 162] on div at bounding box center [690, 149] width 27 height 32
click at [772, 159] on span "Wait for 1d" at bounding box center [772, 157] width 21 height 7
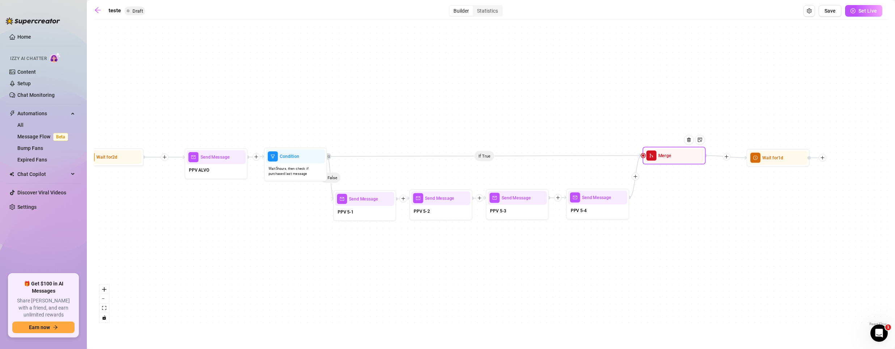
drag, startPoint x: 677, startPoint y: 161, endPoint x: 676, endPoint y: 156, distance: 4.4
click at [676, 156] on div "Merge" at bounding box center [673, 156] width 59 height 14
click at [777, 155] on span "Wait for 1d" at bounding box center [772, 155] width 21 height 7
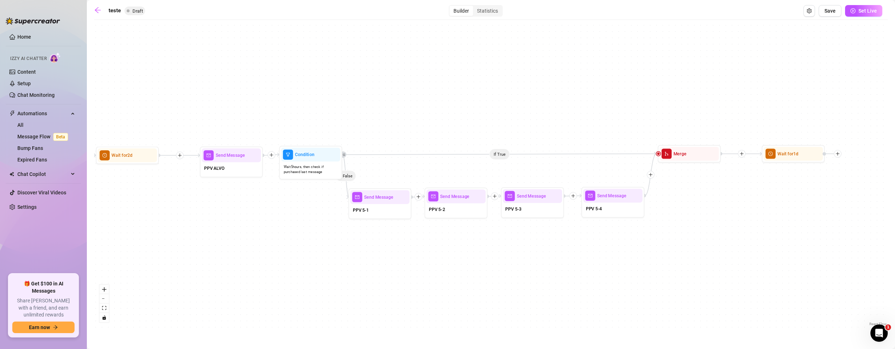
drag, startPoint x: 781, startPoint y: 217, endPoint x: 789, endPoint y: 216, distance: 8.2
click at [789, 216] on div "If True If False If True If False If True If False If False If True Wait for 1d…" at bounding box center [490, 176] width 793 height 305
drag, startPoint x: 621, startPoint y: 199, endPoint x: 653, endPoint y: 202, distance: 32.6
click at [653, 202] on div at bounding box center [660, 187] width 27 height 32
drag, startPoint x: 678, startPoint y: 156, endPoint x: 720, endPoint y: 150, distance: 43.1
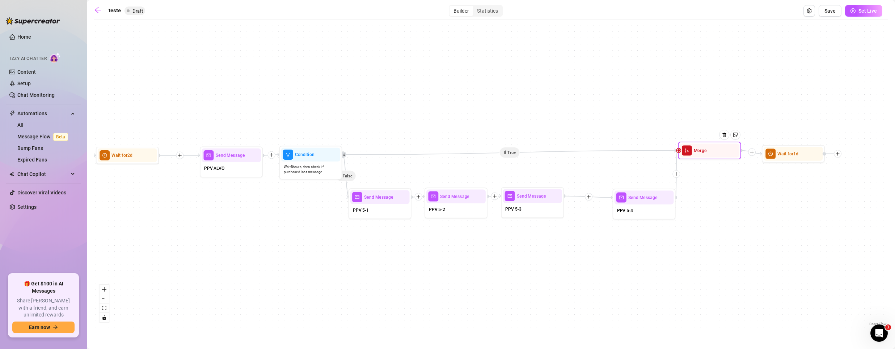
click at [707, 150] on span "Merge" at bounding box center [700, 150] width 13 height 7
drag, startPoint x: 457, startPoint y: 212, endPoint x: 491, endPoint y: 210, distance: 33.7
click at [490, 210] on div "PPV 5-2" at bounding box center [460, 209] width 59 height 13
click at [438, 199] on div at bounding box center [437, 196] width 8 height 8
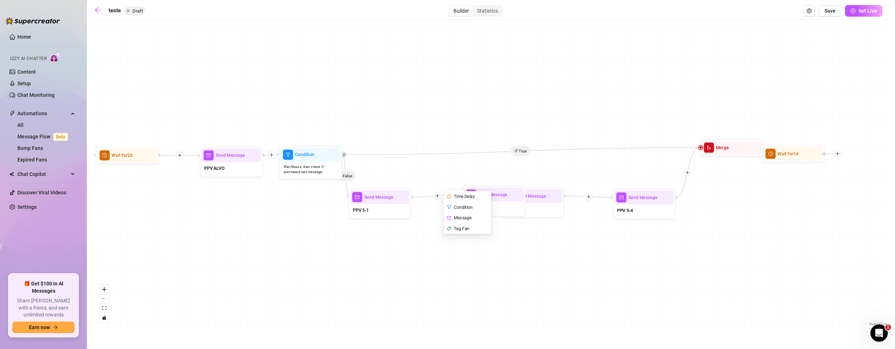
click at [461, 198] on div "Time Delay" at bounding box center [468, 196] width 46 height 11
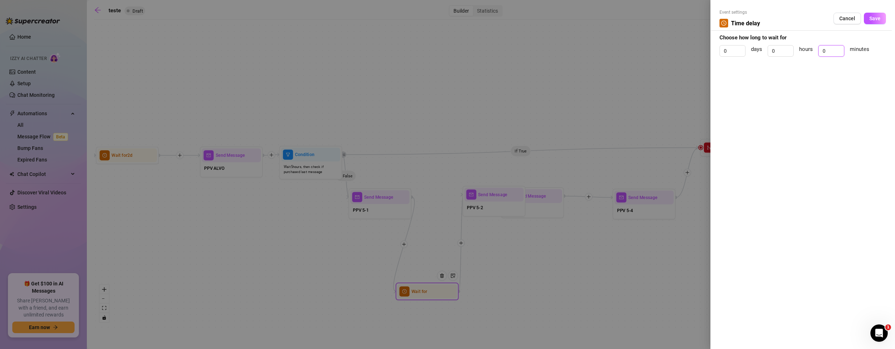
drag, startPoint x: 831, startPoint y: 51, endPoint x: 678, endPoint y: 48, distance: 153.1
click at [679, 48] on div "Event settings Time delay Cancel Save Choose how long to wait for 0 days 0 hour…" at bounding box center [447, 174] width 895 height 349
type input "5"
type input "4"
click at [876, 16] on span "Save" at bounding box center [874, 19] width 11 height 6
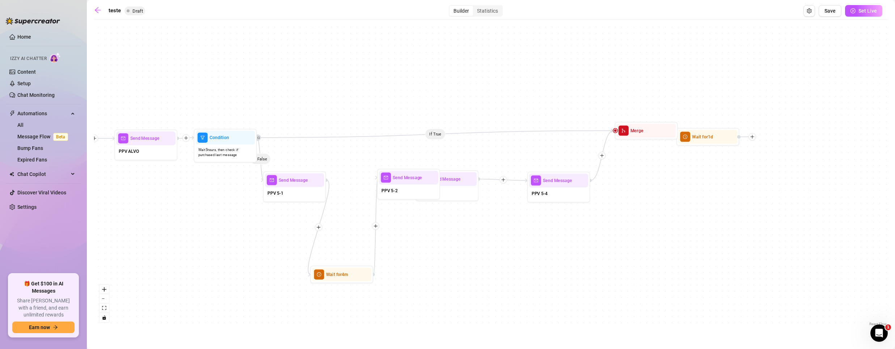
drag, startPoint x: 526, startPoint y: 284, endPoint x: 444, endPoint y: 217, distance: 105.4
click at [457, 265] on div "If True If False If True If False If True If False If False If True Wait for 4m…" at bounding box center [490, 176] width 793 height 305
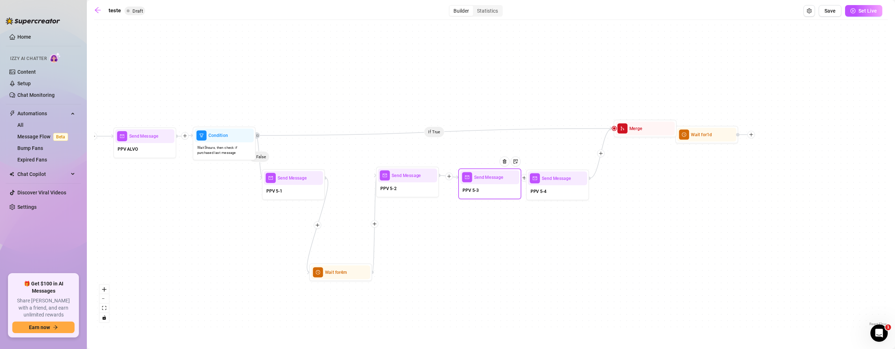
drag, startPoint x: 459, startPoint y: 191, endPoint x: 503, endPoint y: 192, distance: 44.1
click at [503, 192] on div "PPV 5-3" at bounding box center [489, 191] width 59 height 13
click at [450, 177] on icon "plus" at bounding box center [449, 176] width 4 height 4
click at [482, 174] on div "Time Delay" at bounding box center [480, 177] width 46 height 11
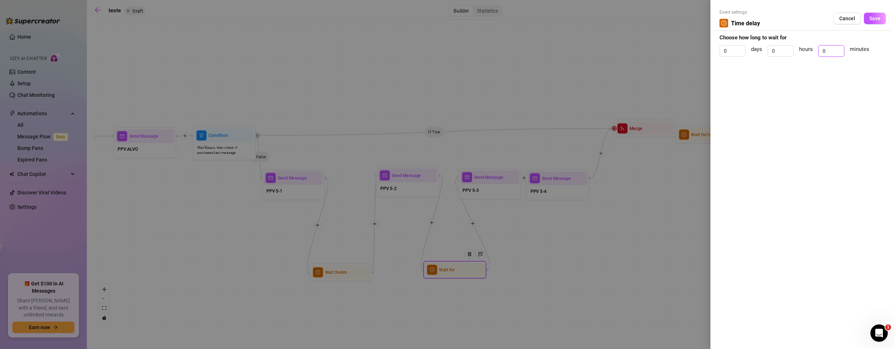
drag, startPoint x: 830, startPoint y: 51, endPoint x: 706, endPoint y: 39, distance: 123.9
click at [706, 39] on div "Event settings Time delay Cancel Save Choose how long to wait for 0 days 0 hour…" at bounding box center [447, 174] width 895 height 349
type input "5"
click at [880, 15] on button "Save" at bounding box center [875, 19] width 22 height 12
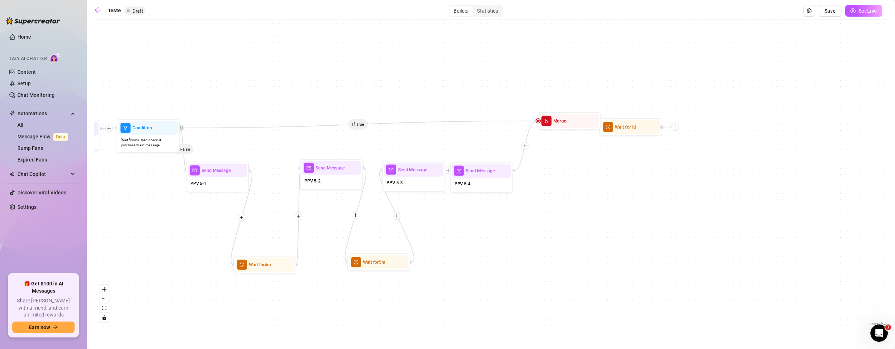
drag, startPoint x: 533, startPoint y: 260, endPoint x: 491, endPoint y: 254, distance: 42.4
click at [491, 254] on div "If True If False If True If False If True If False If False If True Wait for 5m…" at bounding box center [490, 176] width 793 height 305
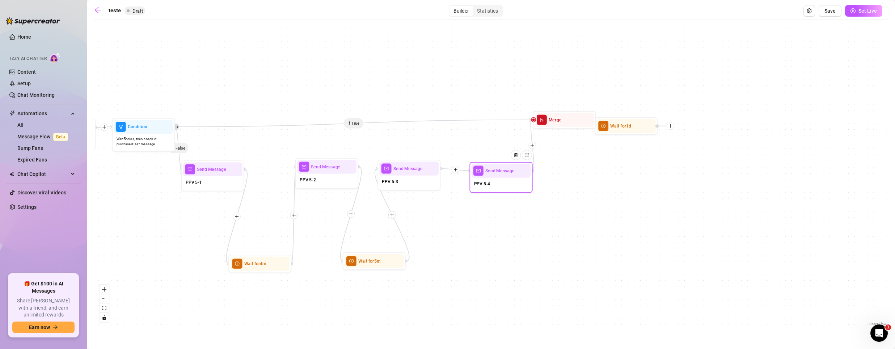
drag, startPoint x: 460, startPoint y: 182, endPoint x: 484, endPoint y: 183, distance: 24.3
click at [484, 183] on span "PPV 5-4" at bounding box center [482, 184] width 16 height 7
click at [455, 170] on icon "plus" at bounding box center [455, 170] width 4 height 4
click at [491, 170] on div "Time Delay" at bounding box center [486, 170] width 46 height 11
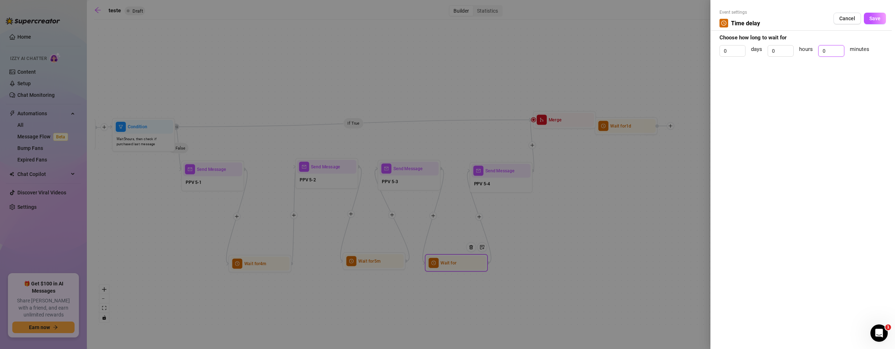
drag, startPoint x: 832, startPoint y: 52, endPoint x: 719, endPoint y: 36, distance: 114.0
click at [720, 36] on form "Event settings Time delay Cancel Save Choose how long to wait for 0 days 0 hour…" at bounding box center [802, 36] width 166 height 54
type input "5"
click at [872, 16] on span "Save" at bounding box center [874, 19] width 11 height 6
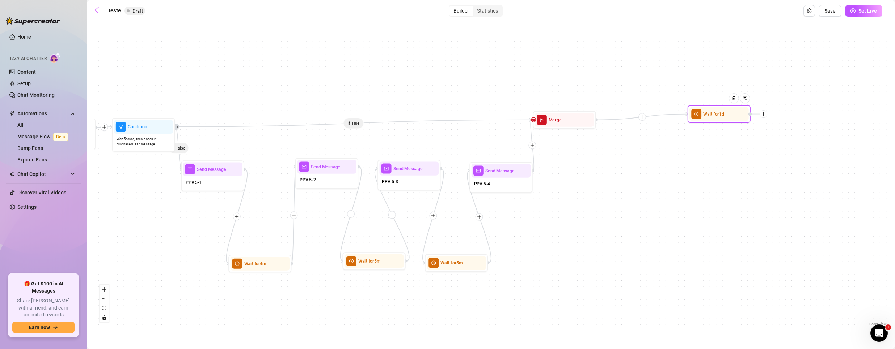
drag, startPoint x: 641, startPoint y: 132, endPoint x: 735, endPoint y: 119, distance: 95.3
click at [735, 119] on div "Wait for 1d" at bounding box center [718, 114] width 59 height 14
drag, startPoint x: 579, startPoint y: 127, endPoint x: 605, endPoint y: 127, distance: 25.7
click at [605, 127] on div "Merge" at bounding box center [604, 120] width 59 height 14
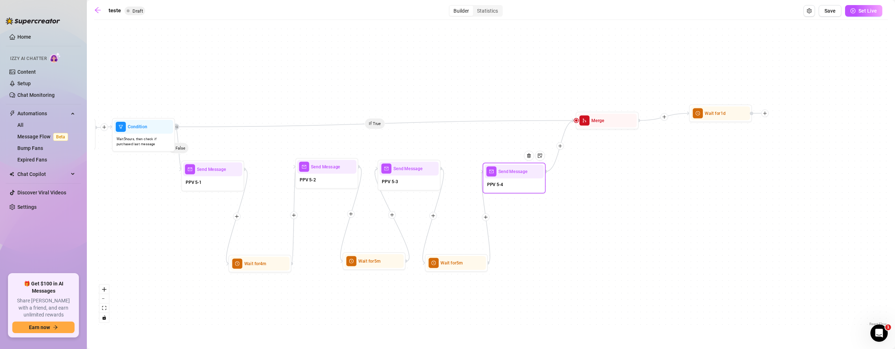
drag, startPoint x: 496, startPoint y: 180, endPoint x: 509, endPoint y: 181, distance: 13.0
click at [509, 181] on div "PPV 5-4" at bounding box center [513, 185] width 59 height 13
click at [832, 12] on span "Save" at bounding box center [829, 11] width 11 height 6
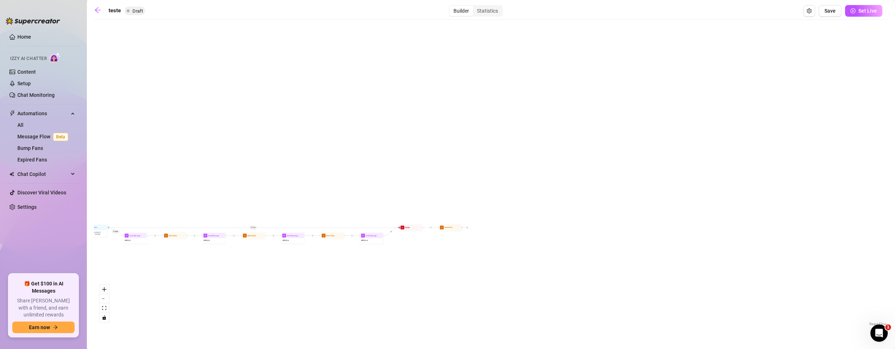
drag, startPoint x: 241, startPoint y: 313, endPoint x: 315, endPoint y: 290, distance: 77.5
click at [435, 306] on main "teste Draft Builder Statistics Save Set Live If True If False If True If False …" at bounding box center [491, 174] width 808 height 349
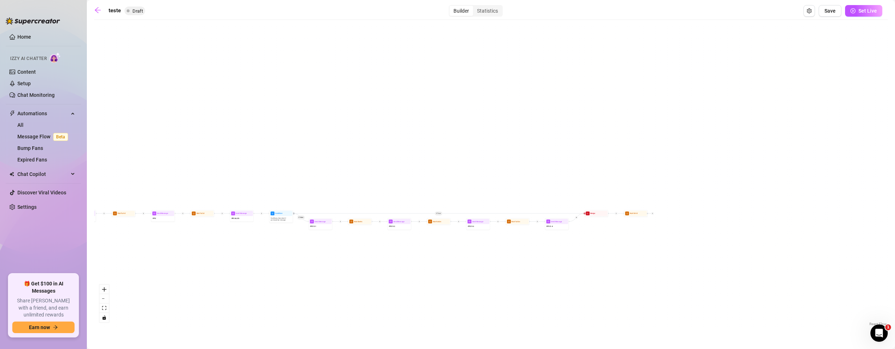
drag, startPoint x: 262, startPoint y: 275, endPoint x: 404, endPoint y: 260, distance: 143.3
click at [400, 264] on div "If True If False If True If False If True If False If True If False Wait for 5m…" at bounding box center [490, 176] width 793 height 305
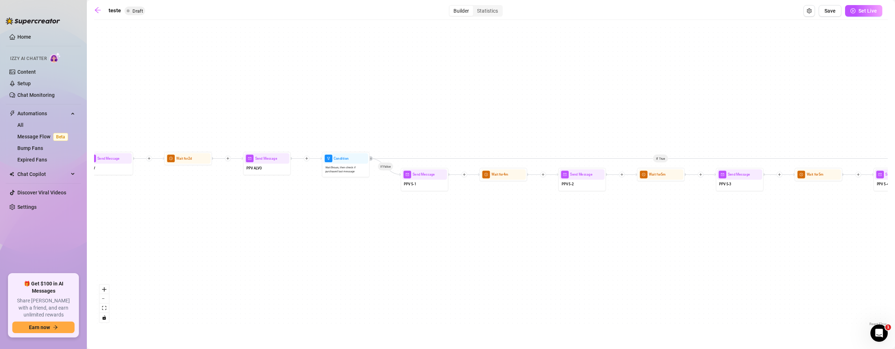
drag, startPoint x: 383, startPoint y: 277, endPoint x: 550, endPoint y: 264, distance: 167.6
click at [550, 264] on div "If True If False If True If False If True If False If True If False Wait for 5m…" at bounding box center [490, 176] width 793 height 305
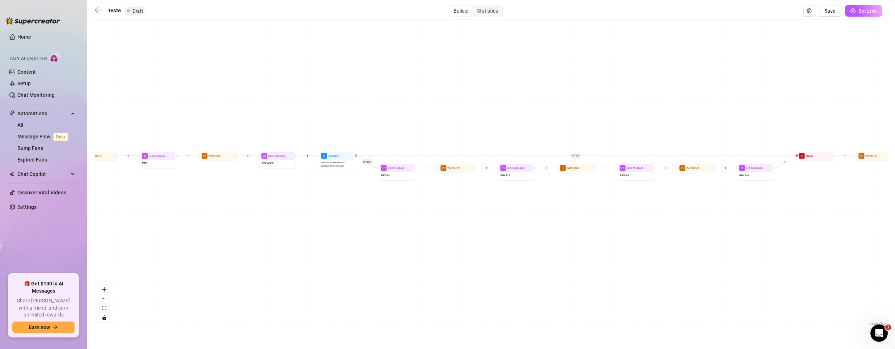
drag, startPoint x: 203, startPoint y: 156, endPoint x: 145, endPoint y: 128, distance: 64.1
click at [145, 128] on div "If True If False If True If False If True If False If True If False Wait for 5m…" at bounding box center [490, 176] width 793 height 305
click at [822, 154] on div at bounding box center [825, 148] width 16 height 18
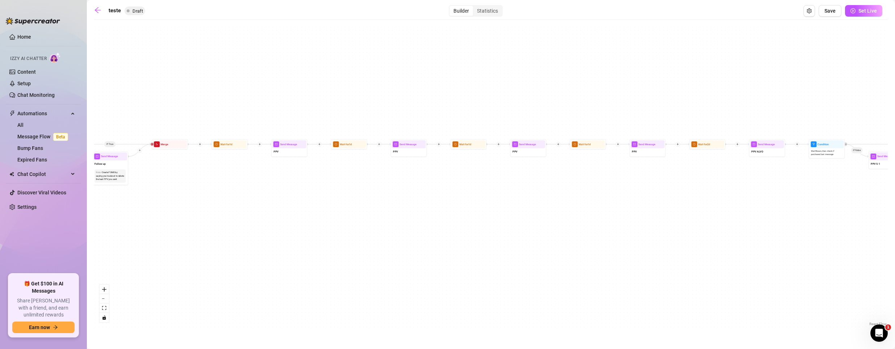
drag, startPoint x: 252, startPoint y: 237, endPoint x: 810, endPoint y: 217, distance: 557.9
click at [799, 233] on div "If True If False If True If False If True If False If True If False Wait for 5m…" at bounding box center [490, 176] width 793 height 305
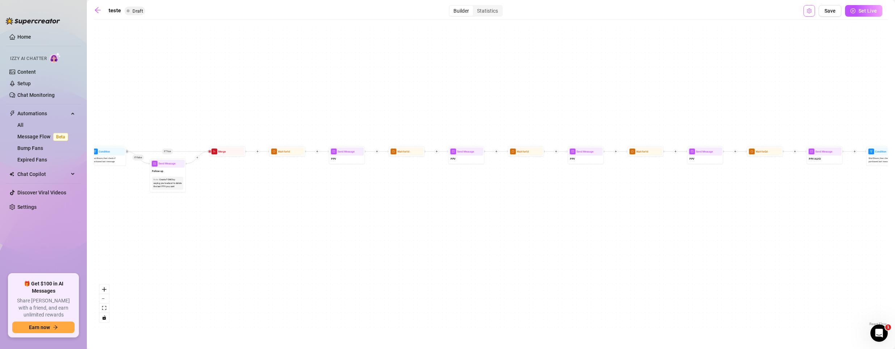
click at [805, 7] on button "Open Exit Rules" at bounding box center [809, 11] width 12 height 12
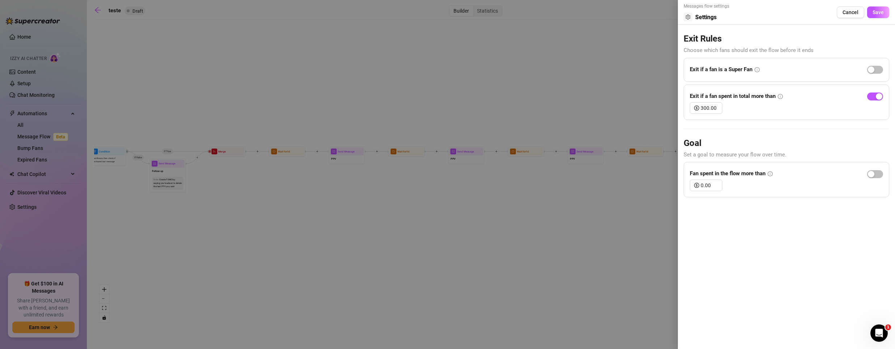
click at [756, 69] on icon "info-circle" at bounding box center [756, 69] width 5 height 5
click at [873, 94] on span "button" at bounding box center [875, 97] width 16 height 8
drag, startPoint x: 829, startPoint y: 51, endPoint x: 686, endPoint y: 41, distance: 143.6
click at [686, 41] on form "Messages flow settings Settings Cancel Save Exit Rules Choose which fans should…" at bounding box center [785, 100] width 205 height 195
click at [687, 39] on h3 "Exit Rules" at bounding box center [785, 39] width 205 height 12
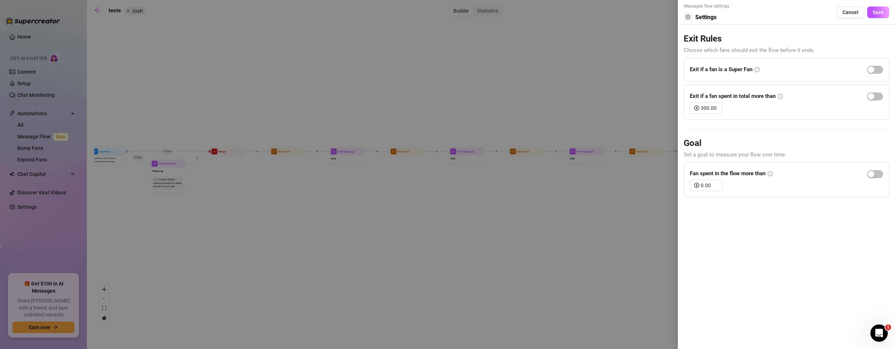
click at [170, 106] on div at bounding box center [447, 174] width 895 height 349
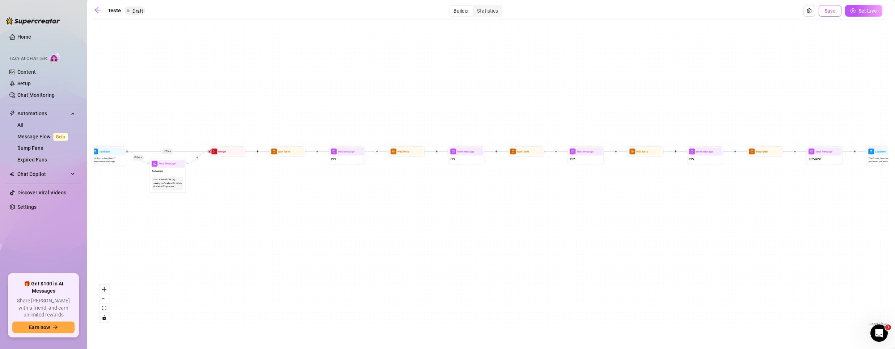
click at [825, 10] on span "Save" at bounding box center [829, 11] width 11 height 6
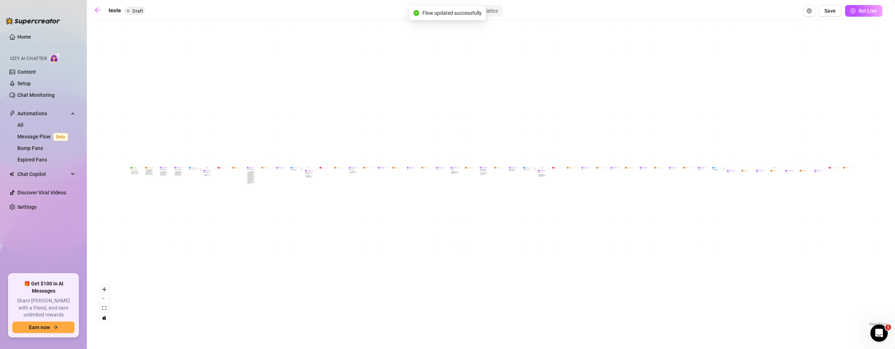
drag, startPoint x: 795, startPoint y: 192, endPoint x: 161, endPoint y: 145, distance: 635.2
drag, startPoint x: 801, startPoint y: 242, endPoint x: 472, endPoint y: 220, distance: 329.6
click at [470, 222] on div "If True If False If True If False If True If False If True If False Wait for 5m…" at bounding box center [490, 176] width 793 height 305
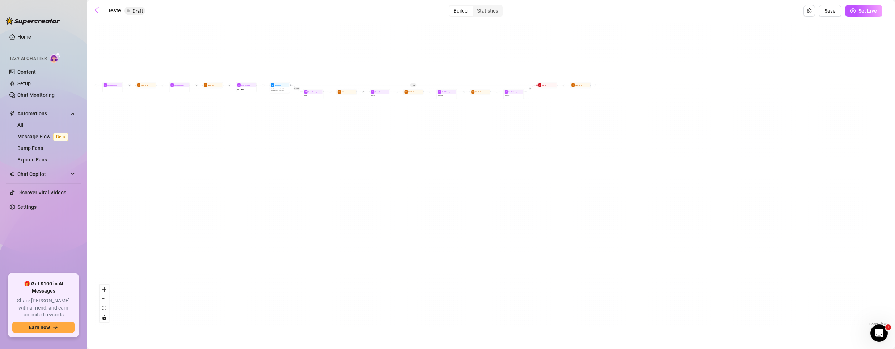
drag, startPoint x: 503, startPoint y: 174, endPoint x: 517, endPoint y: 244, distance: 71.0
click at [517, 246] on div "If True If False If True If False If True If False If True If False Wait for 5m…" at bounding box center [490, 176] width 793 height 305
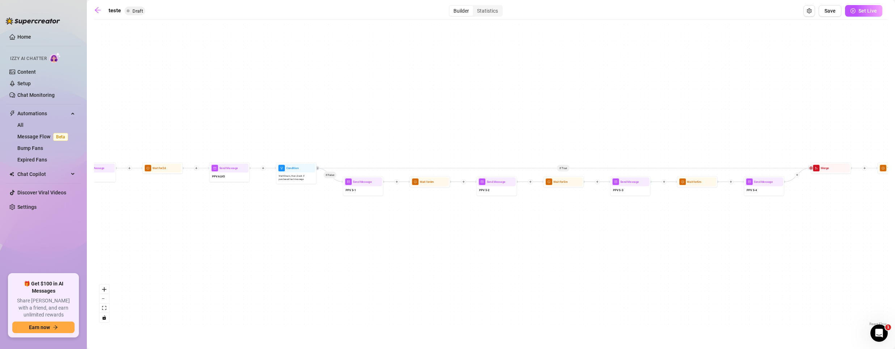
drag, startPoint x: 341, startPoint y: 257, endPoint x: 535, endPoint y: 305, distance: 199.8
click at [549, 308] on div "If True If False If True If False If True If False If True If False Wait for 5m…" at bounding box center [490, 176] width 793 height 305
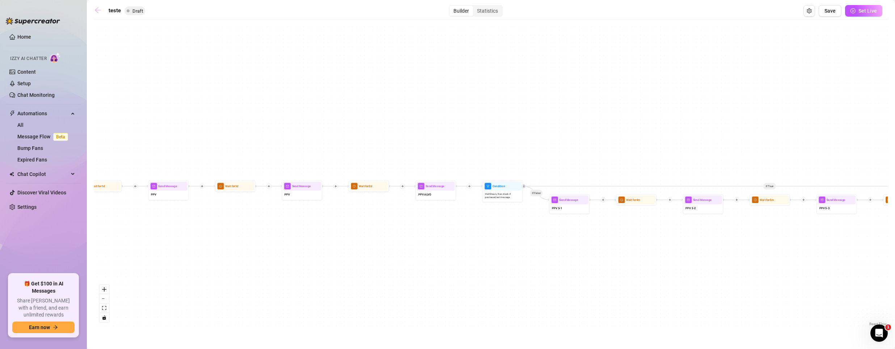
click at [99, 12] on icon "arrow-left" at bounding box center [97, 10] width 7 height 7
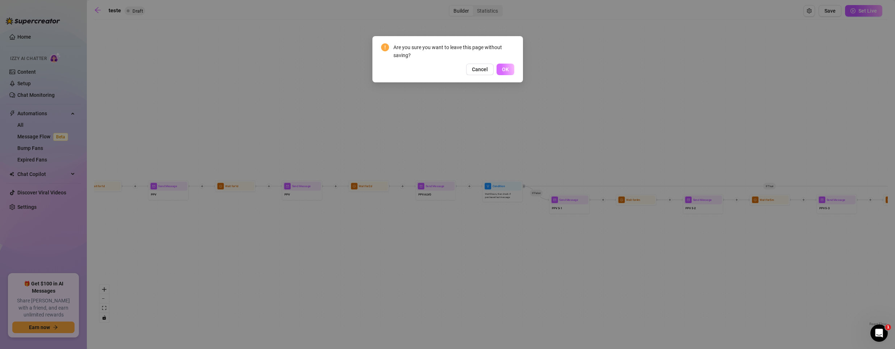
click at [507, 71] on span "OK" at bounding box center [505, 70] width 7 height 6
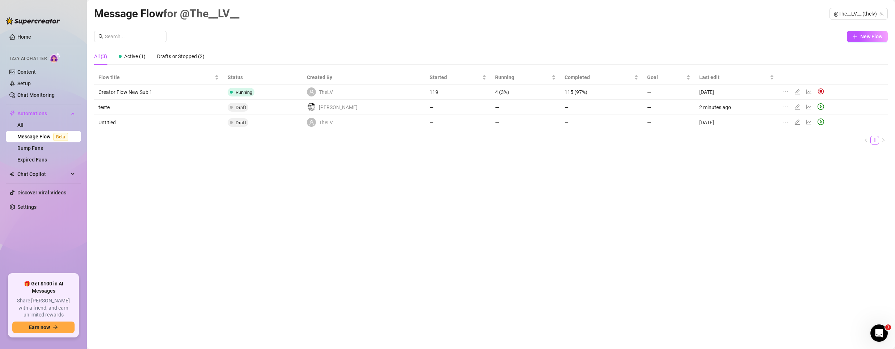
click at [794, 107] on icon "edit" at bounding box center [797, 107] width 6 height 6
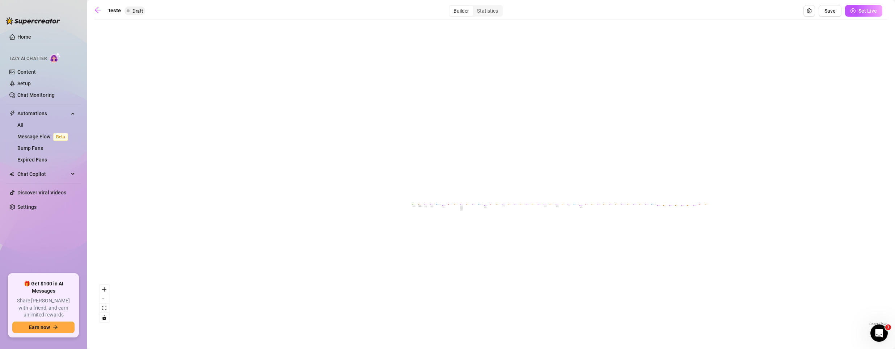
drag, startPoint x: 203, startPoint y: 237, endPoint x: 445, endPoint y: 225, distance: 241.6
click at [445, 226] on div "If True If True If True If True If False If False If False If False Wait for 5m…" at bounding box center [490, 176] width 793 height 305
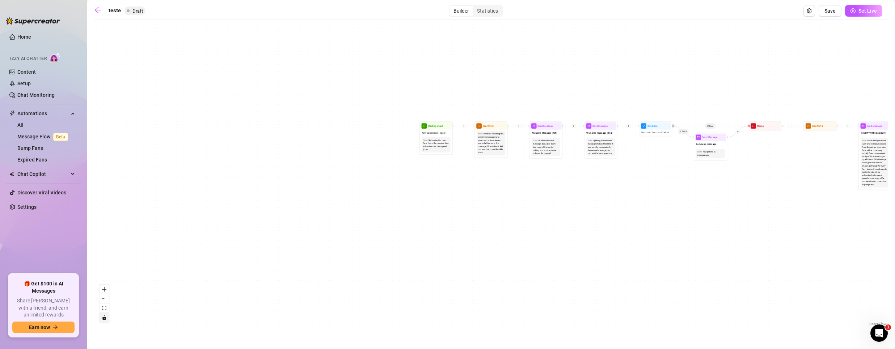
click at [105, 319] on icon "toggle interactivity" at bounding box center [103, 318] width 3 height 4
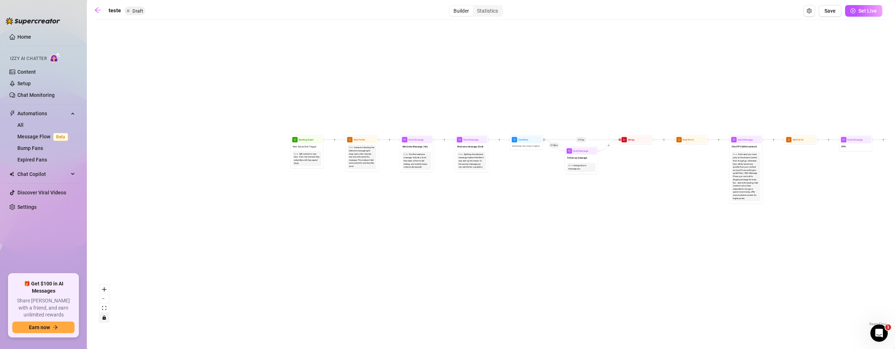
drag, startPoint x: 396, startPoint y: 246, endPoint x: 253, endPoint y: 271, distance: 145.8
click at [259, 267] on div "If True If True If True If True If False If False If False If False Wait for 5m…" at bounding box center [490, 176] width 793 height 305
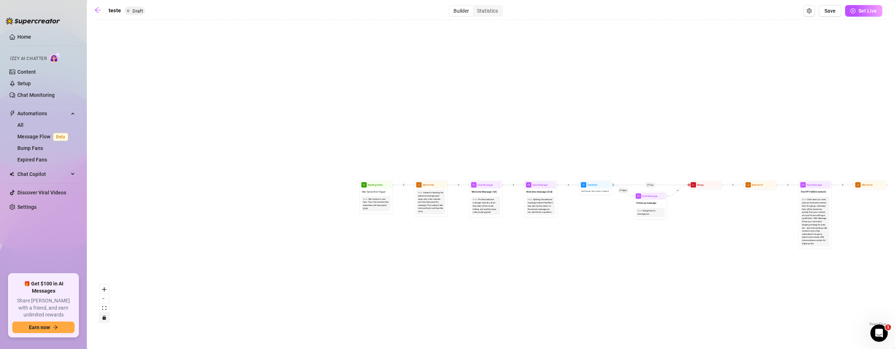
drag, startPoint x: 311, startPoint y: 155, endPoint x: 390, endPoint y: 190, distance: 86.4
click at [391, 191] on div "New Subscriber Trigger" at bounding box center [375, 192] width 31 height 6
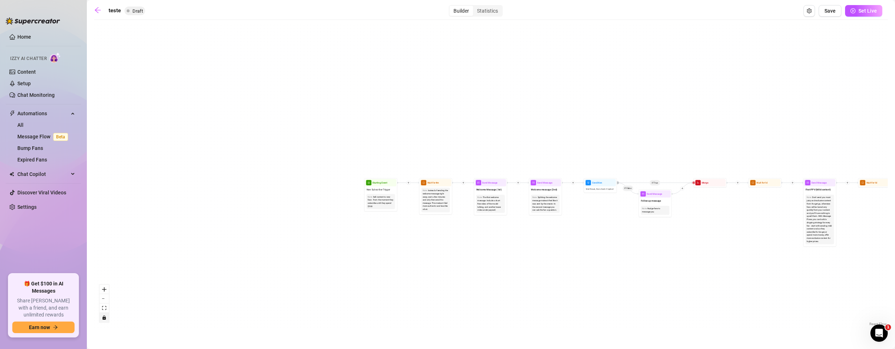
click at [107, 321] on button "toggle interactivity" at bounding box center [103, 317] width 9 height 9
click at [104, 309] on icon "fit view" at bounding box center [104, 308] width 4 height 4
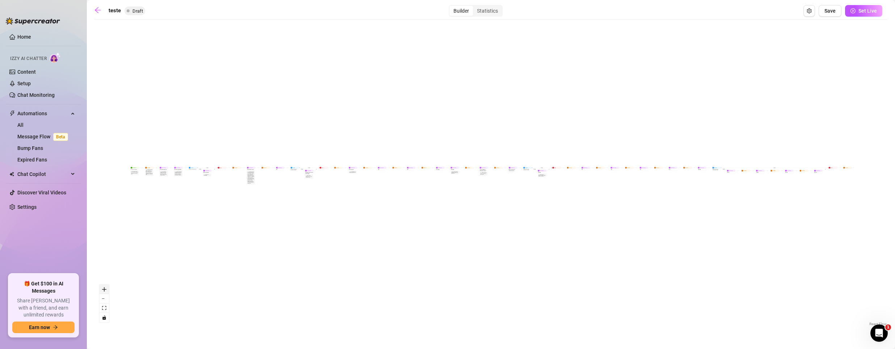
click at [102, 290] on icon "zoom in" at bounding box center [104, 290] width 4 height 4
drag, startPoint x: 279, startPoint y: 226, endPoint x: 574, endPoint y: 230, distance: 295.2
click at [566, 230] on div "If True If True If True If True If False If False If False If False Wait for 5m…" at bounding box center [490, 176] width 793 height 305
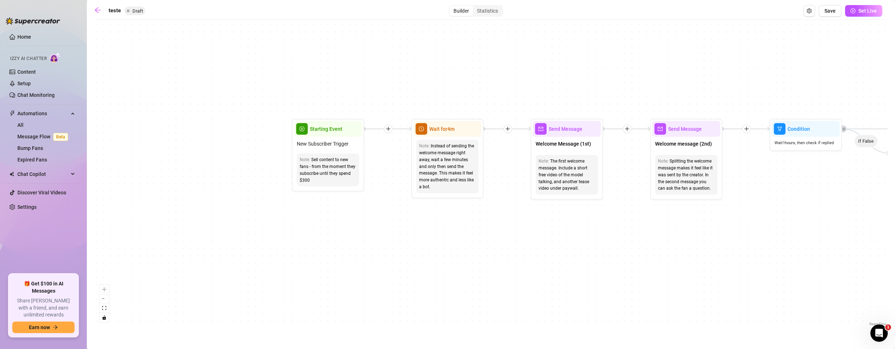
drag, startPoint x: 279, startPoint y: 185, endPoint x: 340, endPoint y: 166, distance: 63.3
click at [345, 242] on div "If True If True If True If True If False If False If False If False Wait for 5m…" at bounding box center [490, 176] width 793 height 305
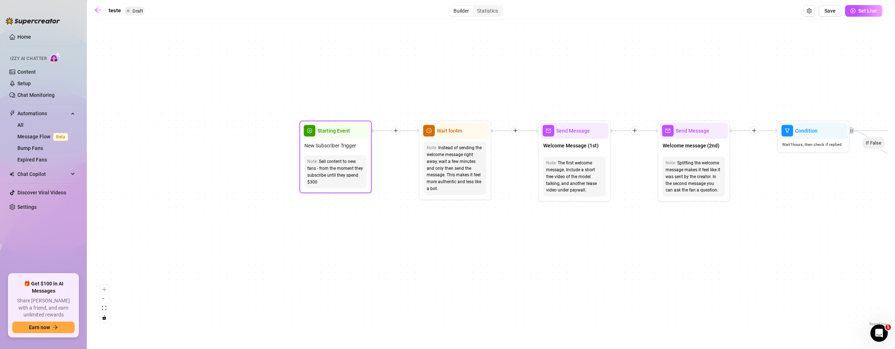
click at [339, 142] on span "New Subscriber Trigger" at bounding box center [330, 146] width 52 height 8
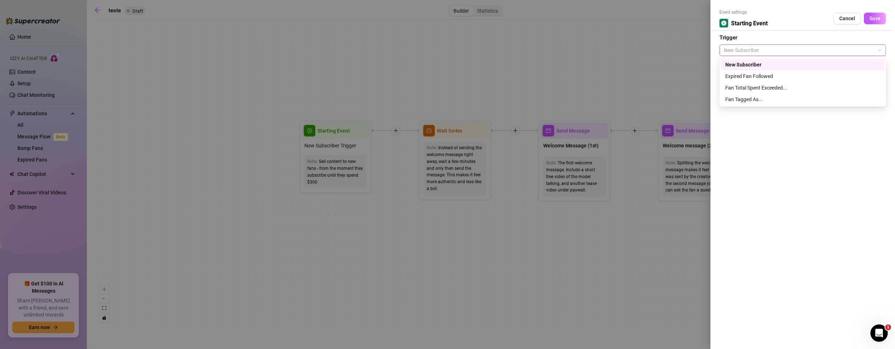
click at [759, 46] on span "New Subscriber" at bounding box center [803, 50] width 158 height 11
click at [753, 99] on div "Fan Tagged As..." at bounding box center [802, 100] width 155 height 8
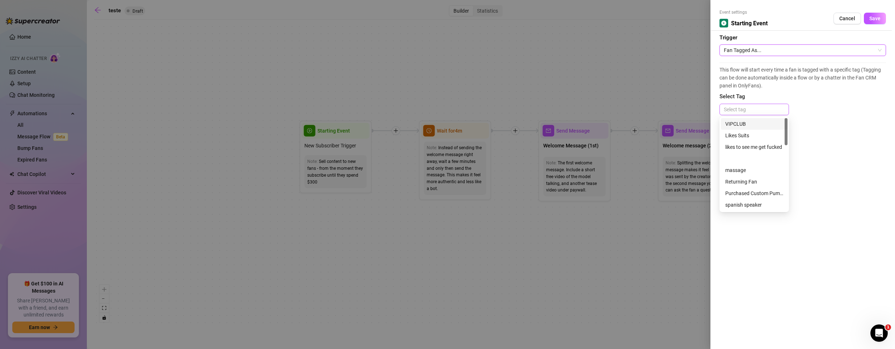
click at [754, 109] on div at bounding box center [754, 110] width 67 height 10
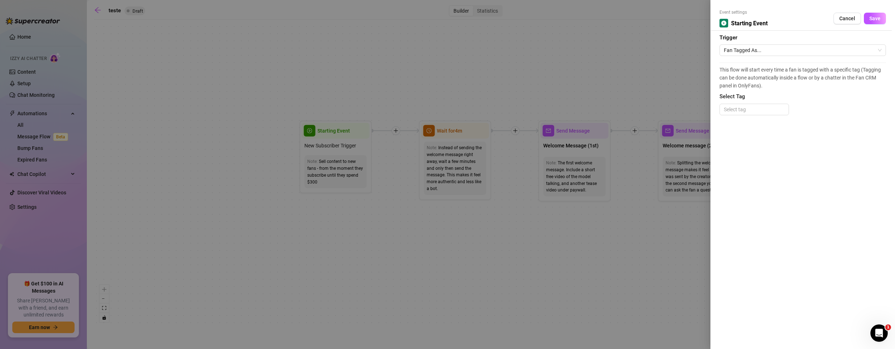
click at [745, 116] on div "This flow will start every time a fan is tagged with a specific tag (Tagging ca…" at bounding box center [802, 93] width 166 height 60
click at [749, 111] on div at bounding box center [754, 110] width 67 height 10
click at [150, 65] on div at bounding box center [447, 174] width 895 height 349
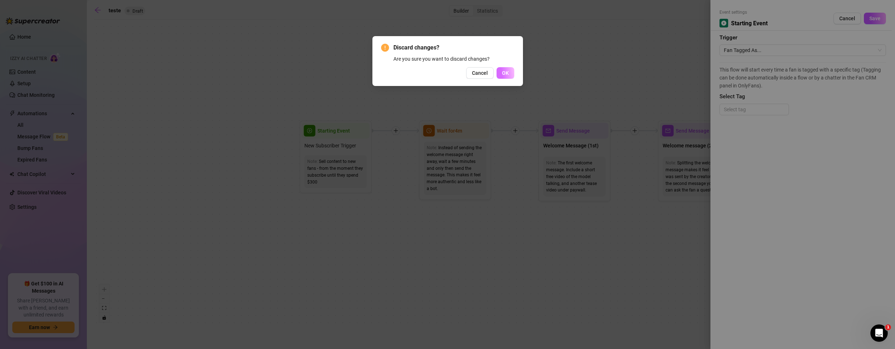
click at [508, 71] on span "OK" at bounding box center [505, 73] width 7 height 6
click at [508, 71] on div "Discard changes? Are you sure you want to discard changes? Cancel OK" at bounding box center [447, 174] width 895 height 349
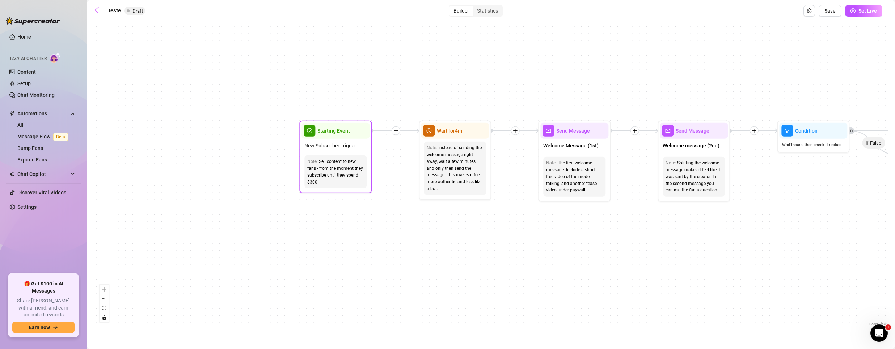
click at [326, 155] on div "Note: Sell content to new fans - from the moment they subscribe until they spen…" at bounding box center [335, 172] width 68 height 39
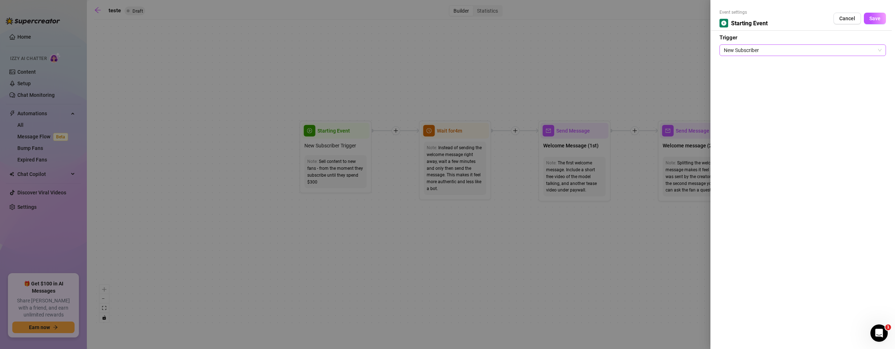
click at [738, 47] on span "New Subscriber" at bounding box center [803, 50] width 158 height 11
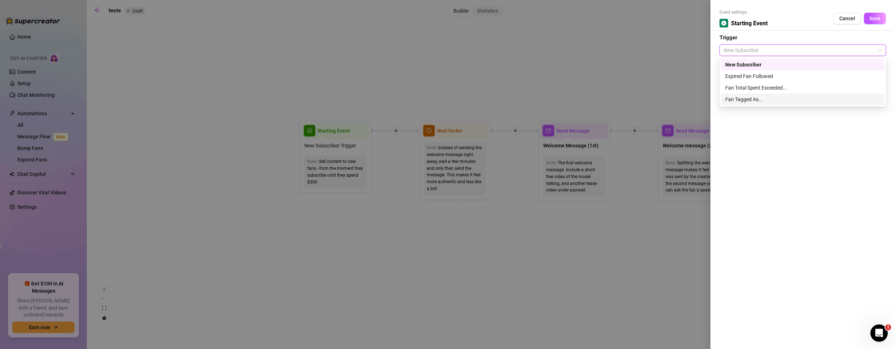
click at [749, 97] on div "Fan Tagged As..." at bounding box center [802, 100] width 155 height 8
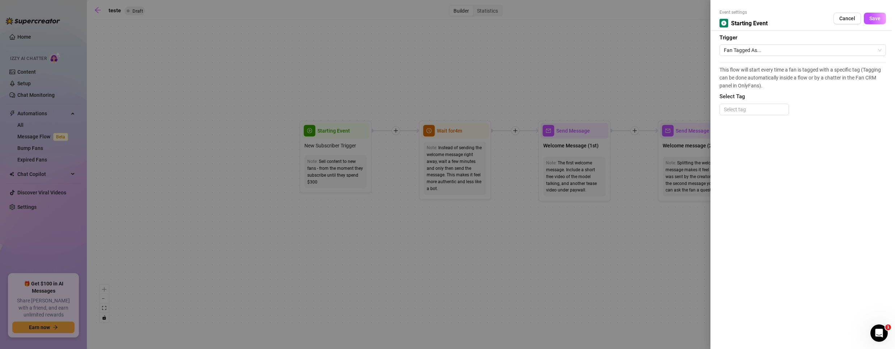
click at [753, 103] on div "This flow will start every time a fan is tagged with a specific tag (Tagging ca…" at bounding box center [802, 93] width 166 height 60
click at [755, 113] on div at bounding box center [754, 110] width 67 height 10
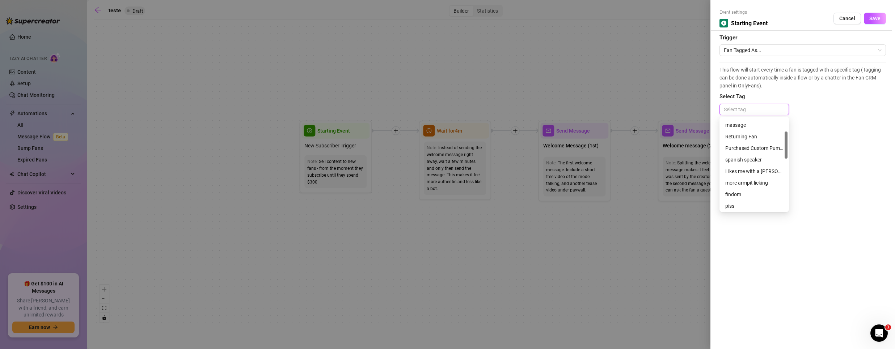
scroll to position [46, 0]
drag, startPoint x: 785, startPoint y: 125, endPoint x: 786, endPoint y: 139, distance: 13.8
click at [786, 139] on div at bounding box center [785, 145] width 3 height 27
drag, startPoint x: 785, startPoint y: 141, endPoint x: 766, endPoint y: 80, distance: 64.4
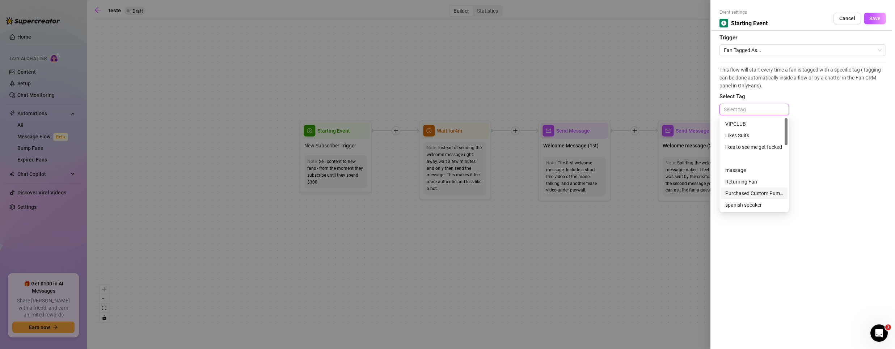
click at [766, 80] on body "Home Izzy AI Chatter Content Setup Chat Monitoring Automations All Message Flow…" at bounding box center [447, 174] width 895 height 349
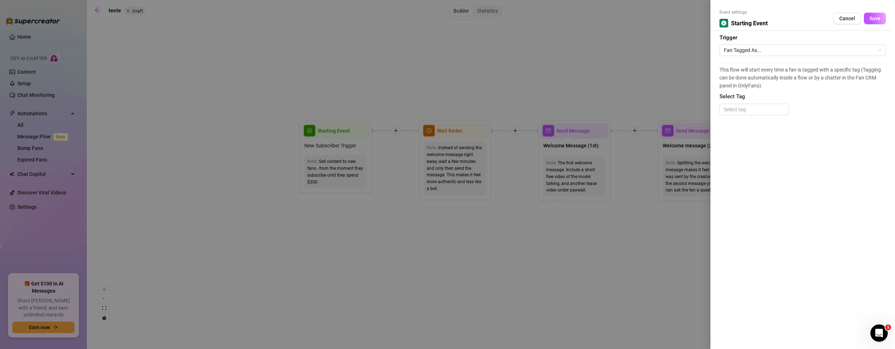
click at [166, 77] on div at bounding box center [447, 174] width 895 height 349
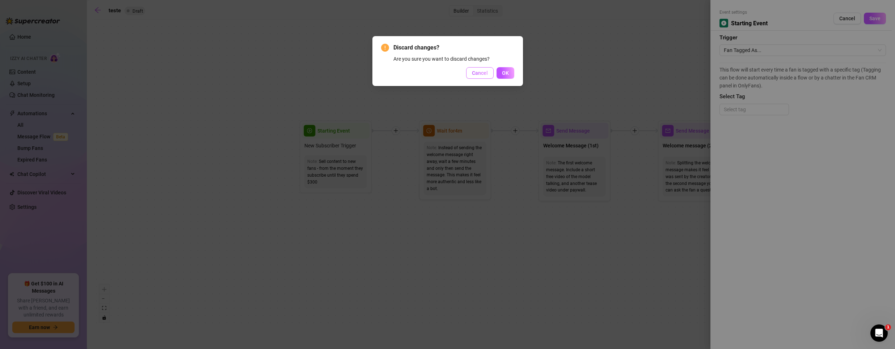
click at [488, 75] on button "Cancel" at bounding box center [479, 73] width 27 height 12
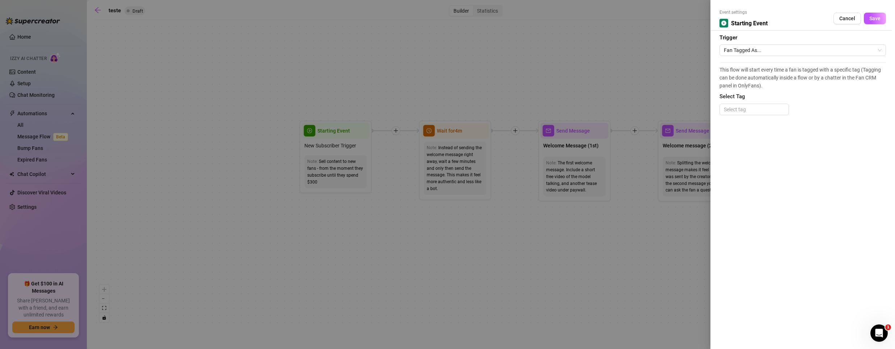
click at [471, 183] on div at bounding box center [447, 174] width 895 height 349
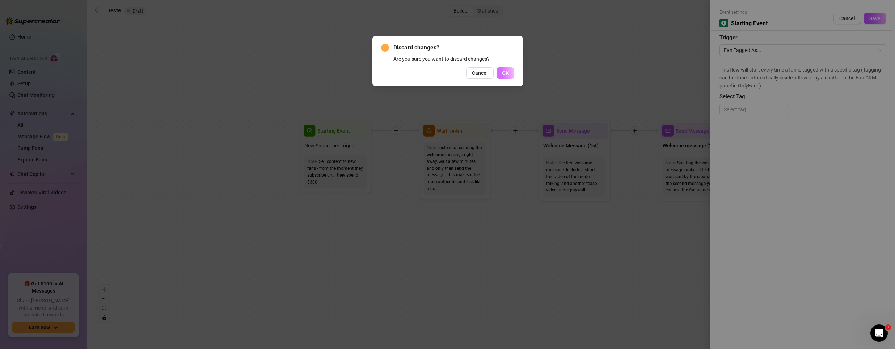
click at [509, 72] on button "OK" at bounding box center [505, 73] width 18 height 12
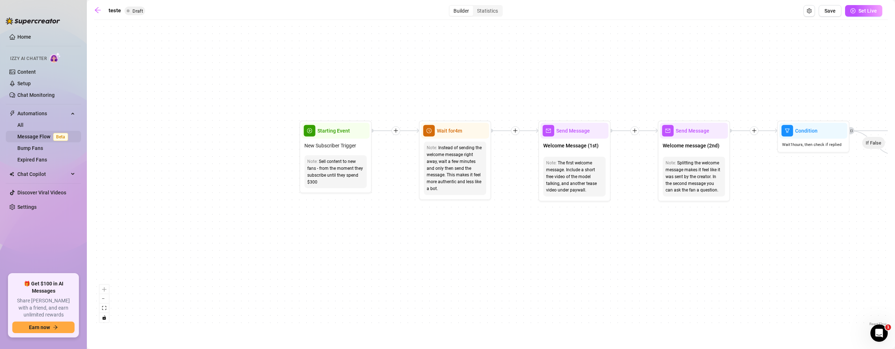
click at [17, 135] on link "Message Flow Beta" at bounding box center [44, 137] width 54 height 6
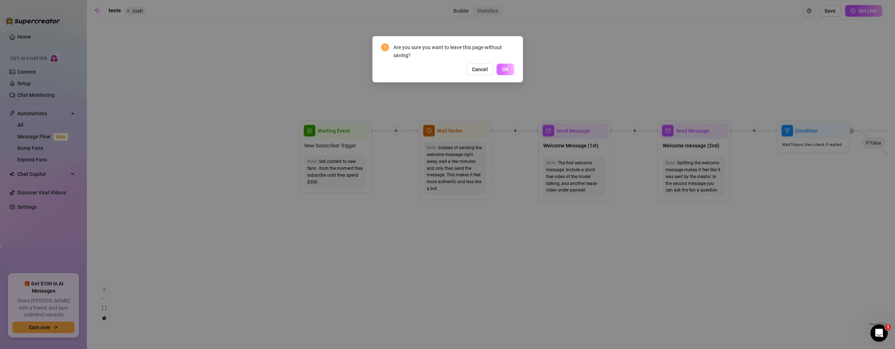
click at [508, 69] on span "OK" at bounding box center [505, 70] width 7 height 6
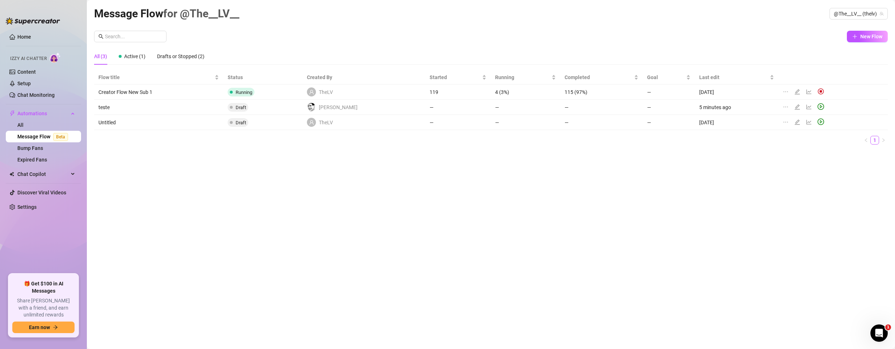
click at [794, 106] on icon "edit" at bounding box center [796, 106] width 5 height 5
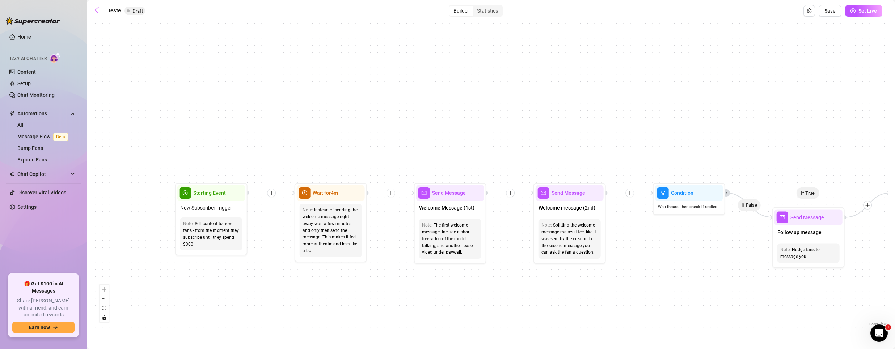
click at [215, 224] on div "Sell content to new fans - from the moment they subscribe until they spend $300" at bounding box center [211, 234] width 56 height 27
click at [186, 209] on span "New Subscriber Trigger" at bounding box center [206, 208] width 52 height 8
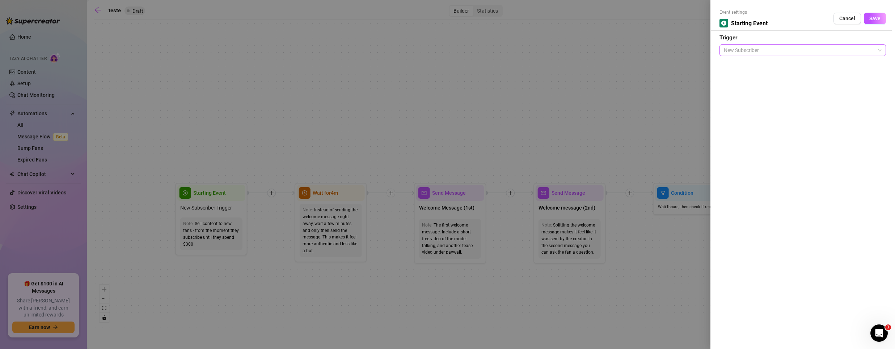
click at [788, 46] on span "New Subscriber" at bounding box center [803, 50] width 158 height 11
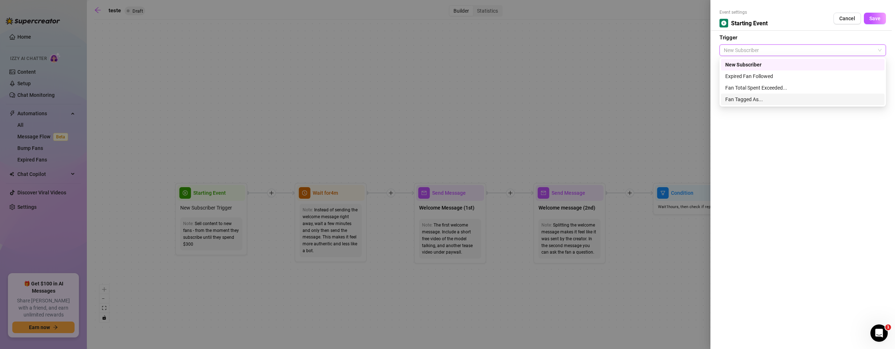
click at [751, 101] on div "Fan Tagged As..." at bounding box center [802, 100] width 155 height 8
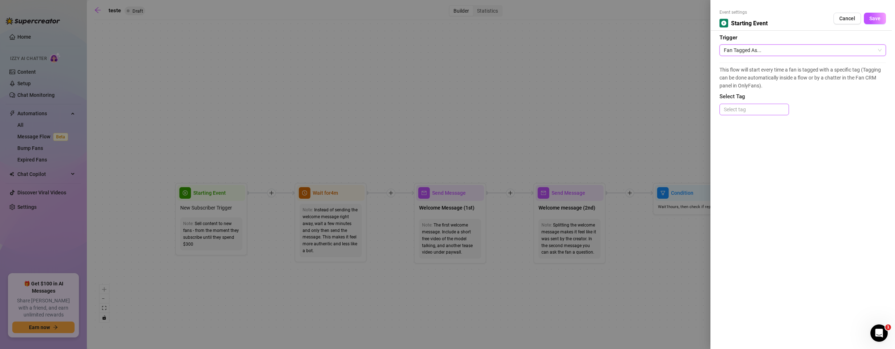
click at [751, 110] on div at bounding box center [754, 110] width 67 height 10
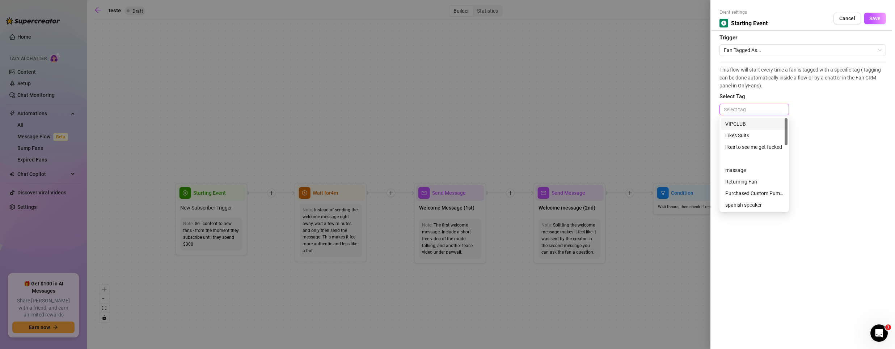
drag, startPoint x: 785, startPoint y: 125, endPoint x: 773, endPoint y: 119, distance: 13.1
click at [773, 119] on div "VIPCLUB Likes Suits likes to see me get fucked massage Returning Fan Purchased …" at bounding box center [754, 164] width 67 height 93
click at [361, 117] on div at bounding box center [447, 174] width 895 height 349
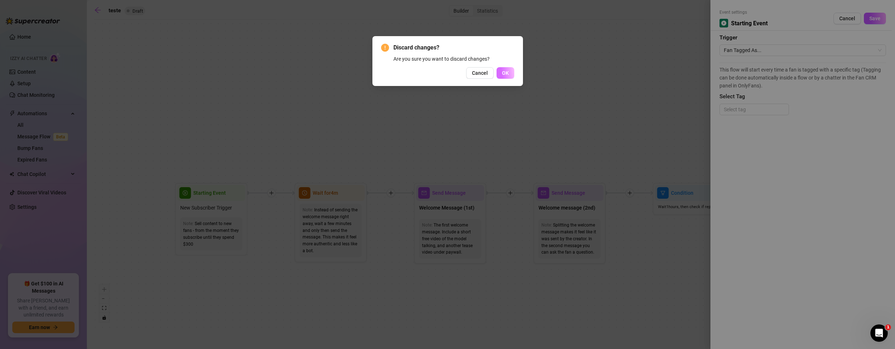
click at [504, 72] on span "OK" at bounding box center [505, 73] width 7 height 6
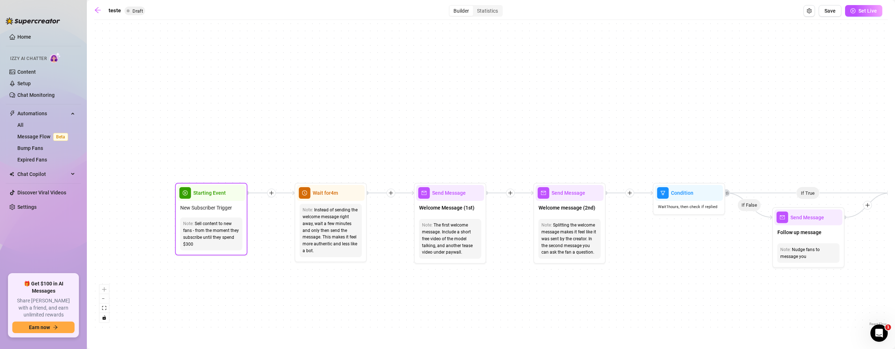
click at [210, 213] on div "New Subscriber Trigger" at bounding box center [211, 208] width 68 height 14
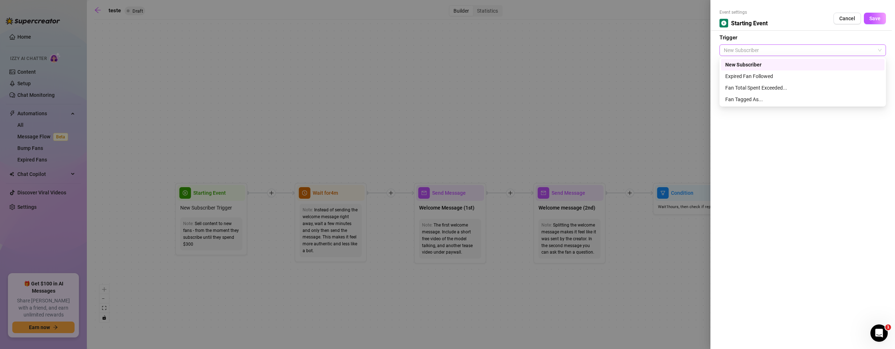
click at [766, 51] on span "New Subscriber" at bounding box center [803, 50] width 158 height 11
click at [749, 97] on div "Fan Tagged As..." at bounding box center [802, 100] width 155 height 8
click at [770, 108] on div at bounding box center [754, 110] width 67 height 10
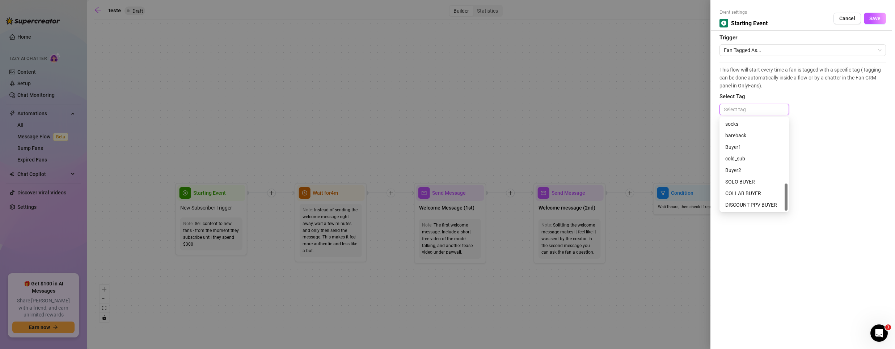
drag, startPoint x: 785, startPoint y: 128, endPoint x: 787, endPoint y: 185, distance: 57.2
click at [787, 188] on div "VIPCLUB Likes Suits business clothes socks bareback Buyer1 cold_sub Buyer2 SOLO…" at bounding box center [753, 165] width 69 height 96
type input "t"
type input "TEST"
click at [745, 126] on div "TEST" at bounding box center [754, 124] width 58 height 8
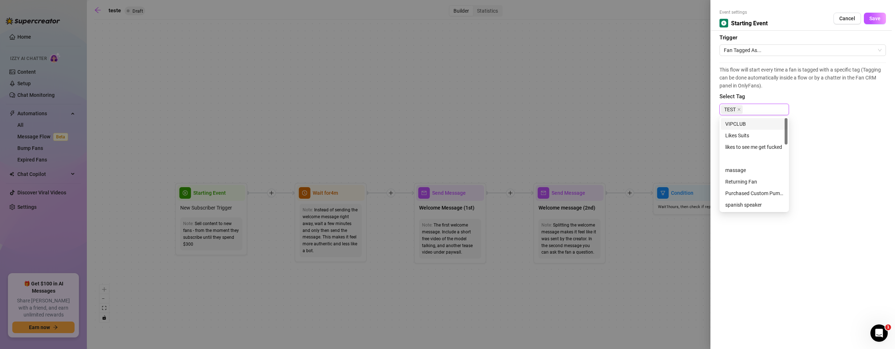
click at [821, 123] on div "Event settings Starting Event Cancel Save Trigger Fan Tagged As... This flow wi…" at bounding box center [802, 174] width 185 height 349
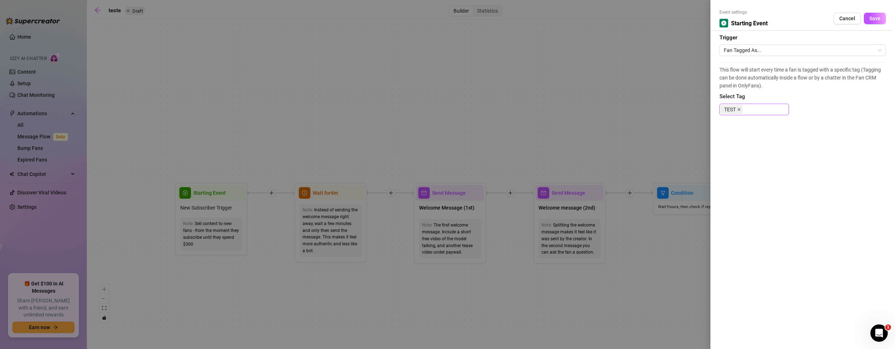
click at [739, 109] on icon "close" at bounding box center [739, 110] width 4 height 4
click at [753, 109] on div at bounding box center [754, 110] width 67 height 10
click at [762, 108] on div at bounding box center [754, 110] width 67 height 10
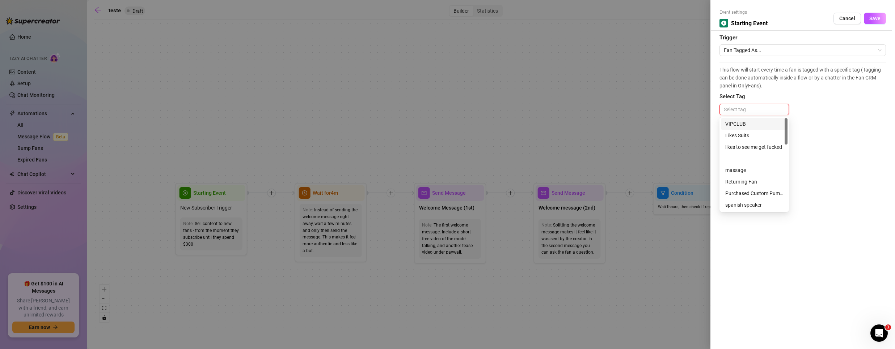
click at [775, 106] on div at bounding box center [754, 110] width 67 height 10
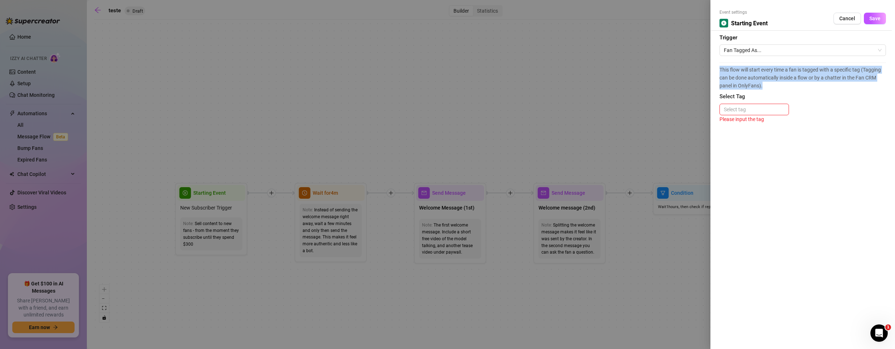
drag, startPoint x: 721, startPoint y: 68, endPoint x: 771, endPoint y: 84, distance: 52.1
click at [771, 84] on div "Event settings Starting Event Cancel Save Trigger Fan Tagged As... This flow wi…" at bounding box center [802, 174] width 185 height 349
copy span "This flow will start every time a fan is tagged with a specific tag (Tagging ca…"
click at [747, 111] on div at bounding box center [754, 110] width 67 height 10
click at [620, 83] on div at bounding box center [447, 174] width 895 height 349
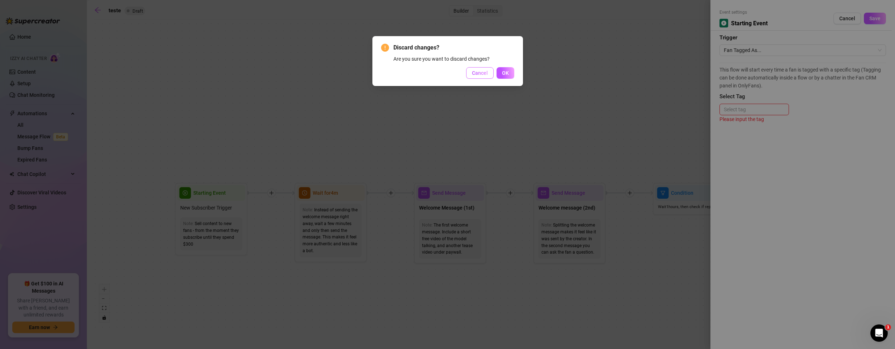
click at [477, 68] on button "Cancel" at bounding box center [479, 73] width 27 height 12
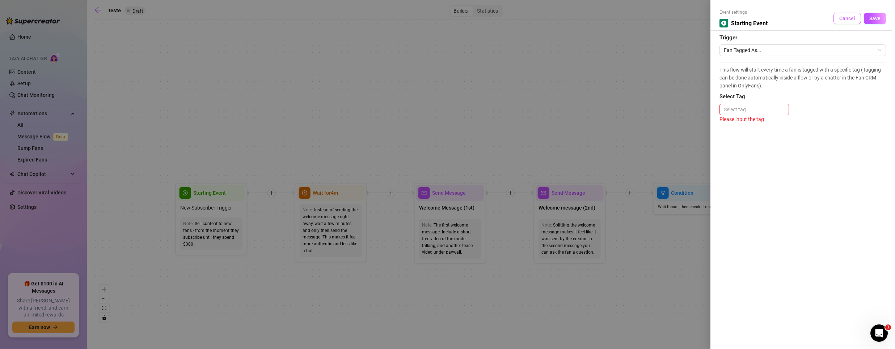
click at [847, 20] on span "Cancel" at bounding box center [847, 19] width 16 height 6
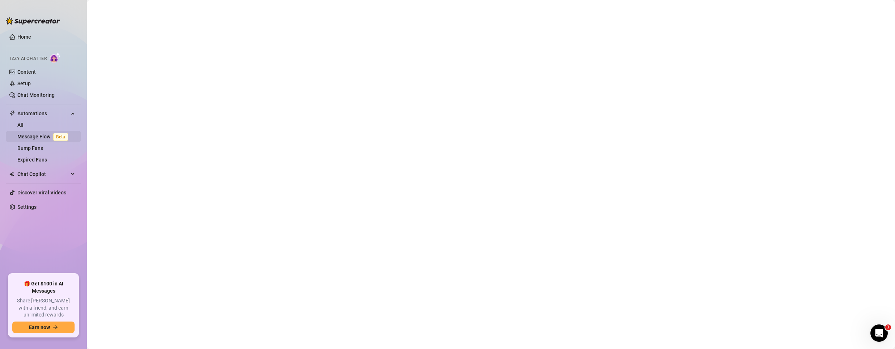
click at [18, 136] on link "Message Flow Beta" at bounding box center [44, 137] width 54 height 6
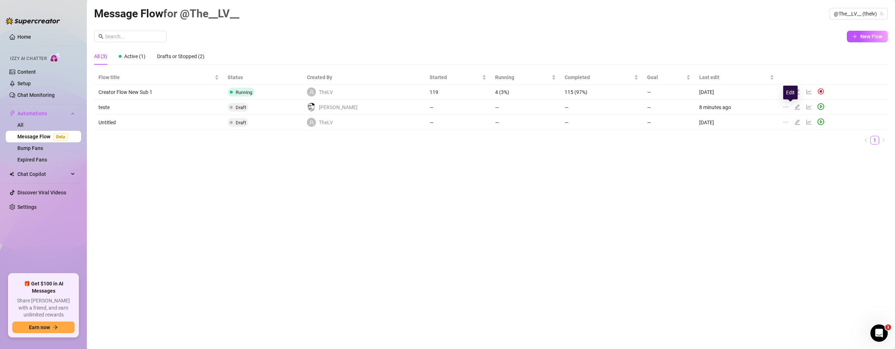
click at [794, 107] on icon "edit" at bounding box center [797, 107] width 6 height 6
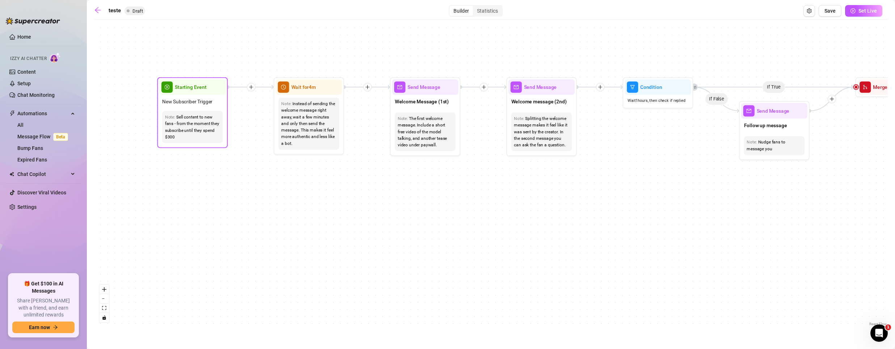
click at [194, 115] on div "Sell content to new fans - from the moment they subscribe until they spend $300" at bounding box center [192, 127] width 55 height 26
click at [190, 97] on div "New Subscriber Trigger" at bounding box center [192, 101] width 66 height 13
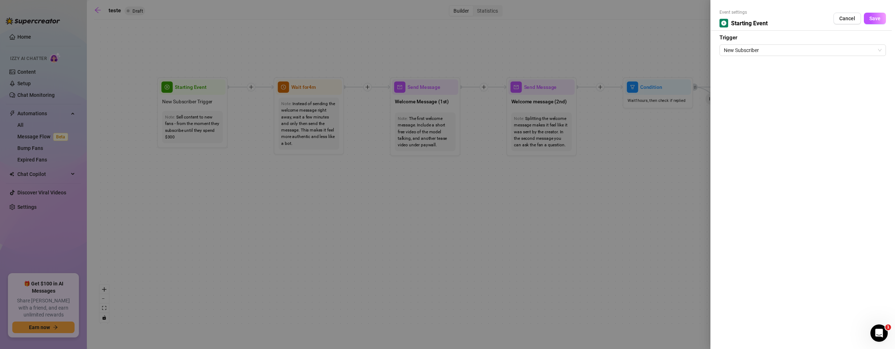
click at [821, 43] on div "New Subscriber" at bounding box center [802, 49] width 166 height 14
click at [819, 49] on span "New Subscriber" at bounding box center [803, 50] width 158 height 11
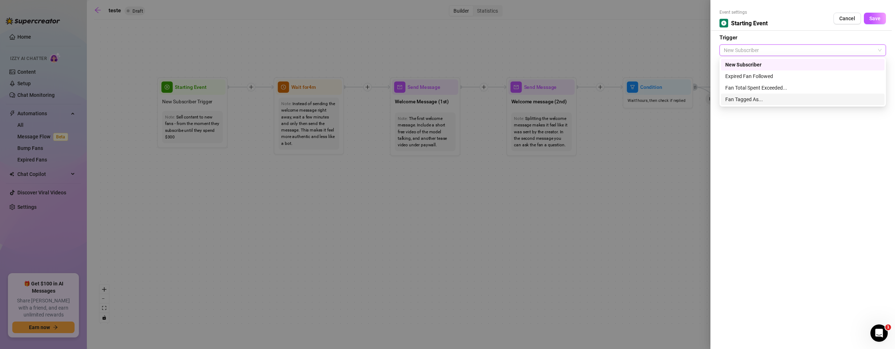
click at [762, 98] on div "Fan Tagged As..." at bounding box center [802, 100] width 155 height 8
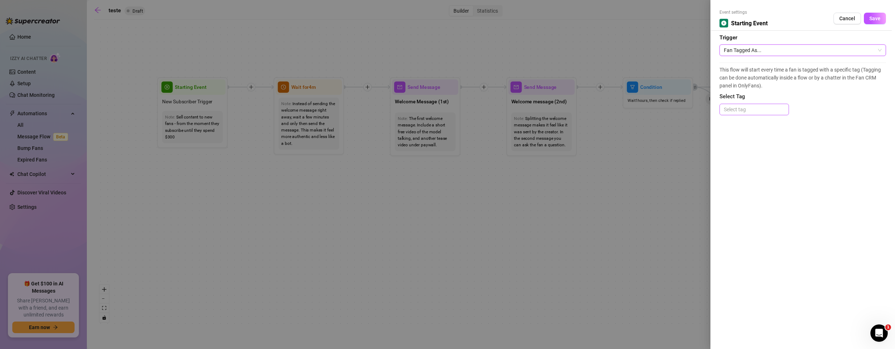
click at [746, 110] on div at bounding box center [754, 110] width 67 height 10
click at [843, 17] on span "Cancel" at bounding box center [847, 19] width 16 height 6
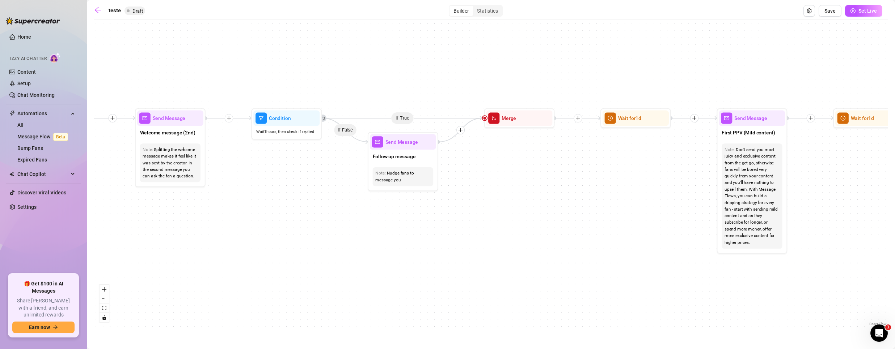
drag, startPoint x: 681, startPoint y: 234, endPoint x: 292, endPoint y: 266, distance: 390.6
click at [292, 266] on div "If True If True If True If True If False If False If False If False Wait for 5m…" at bounding box center [490, 176] width 793 height 305
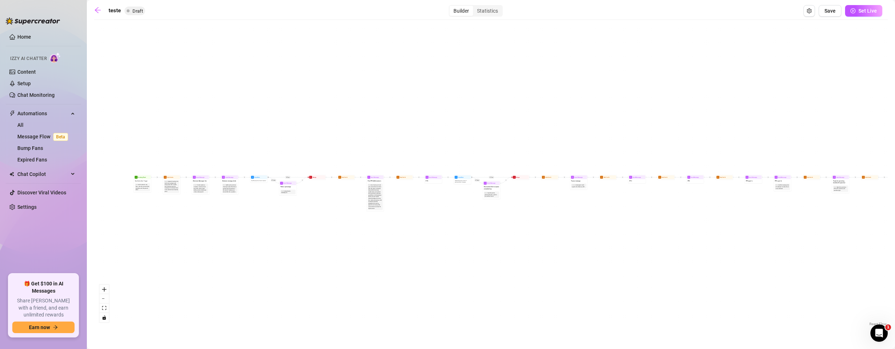
drag, startPoint x: 695, startPoint y: 257, endPoint x: 349, endPoint y: 188, distance: 352.6
click at [345, 200] on div "If True If True If True If True If False If False If False If False Wait for 5m…" at bounding box center [490, 176] width 793 height 305
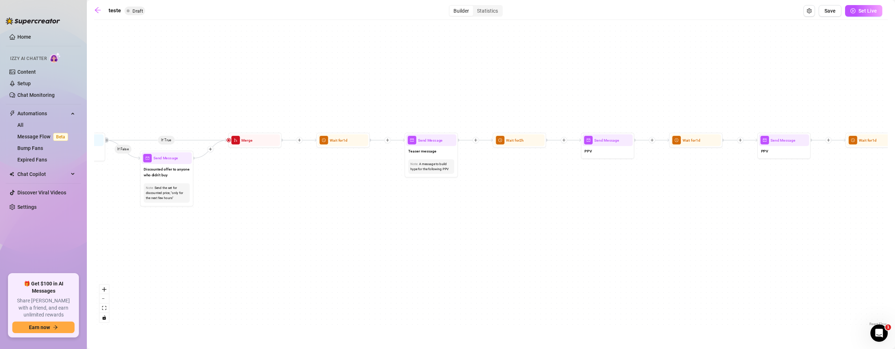
drag, startPoint x: 667, startPoint y: 237, endPoint x: 286, endPoint y: 217, distance: 381.5
click at [286, 217] on div "If True If True If True If True If False If False If False If False Wait for 5m…" at bounding box center [490, 176] width 793 height 305
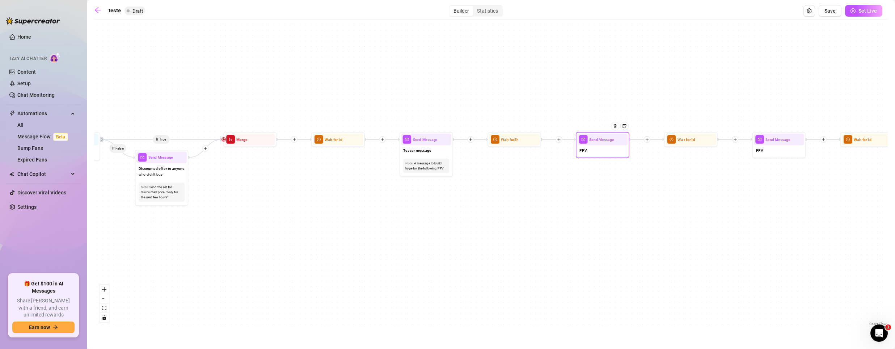
click at [596, 151] on div "PPV" at bounding box center [602, 150] width 50 height 11
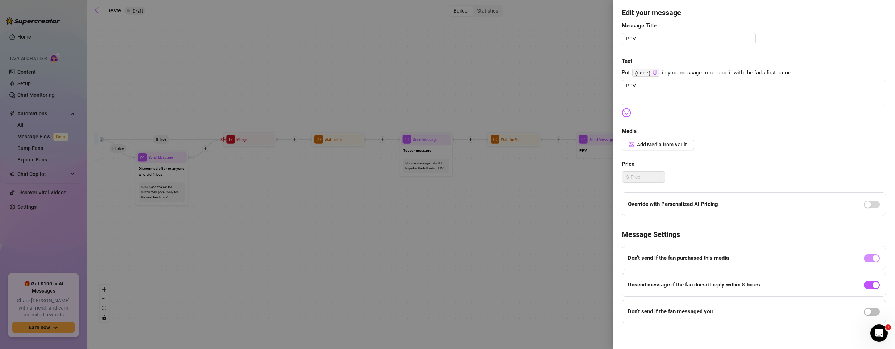
scroll to position [59, 0]
click at [190, 133] on div at bounding box center [447, 174] width 895 height 349
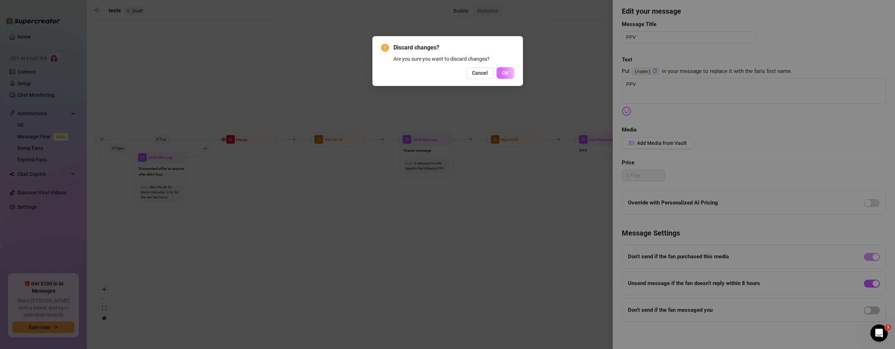
click at [505, 74] on span "OK" at bounding box center [505, 73] width 7 height 6
